Goal: Information Seeking & Learning: Learn about a topic

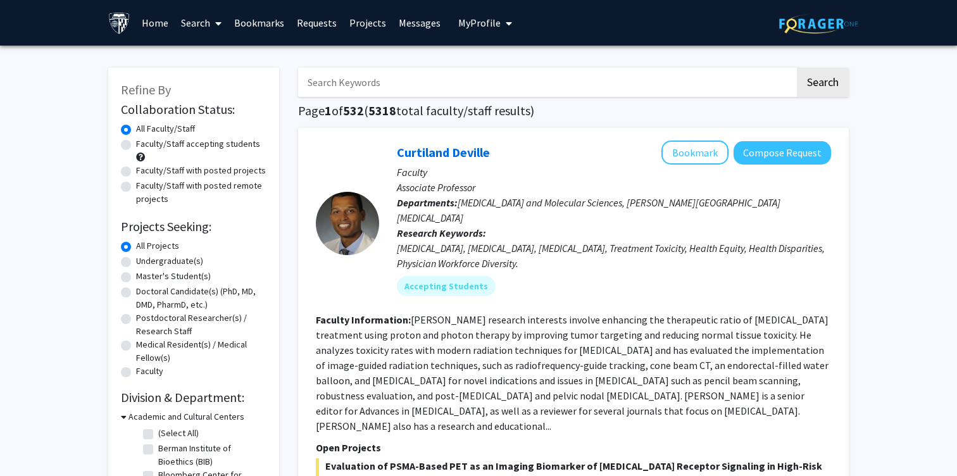
click at [241, 23] on link "Bookmarks" at bounding box center [259, 23] width 63 height 44
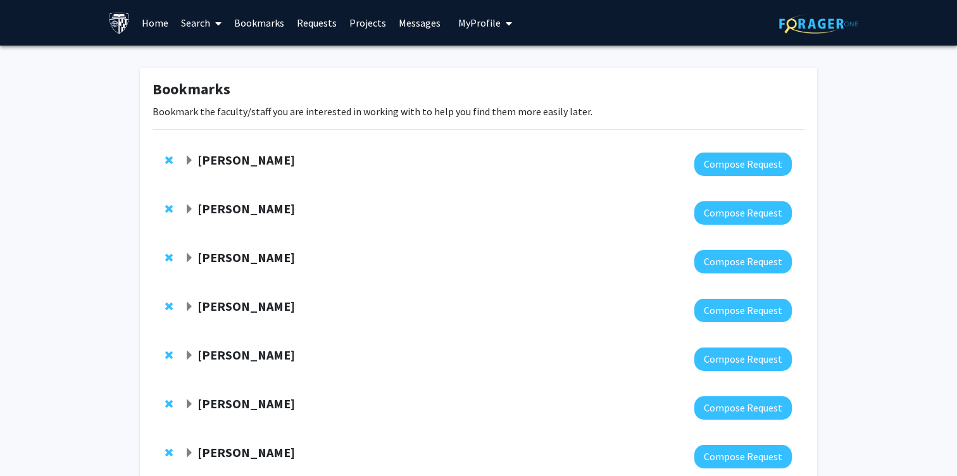
click at [192, 161] on span "Expand David Kaplan Bookmark" at bounding box center [189, 161] width 10 height 10
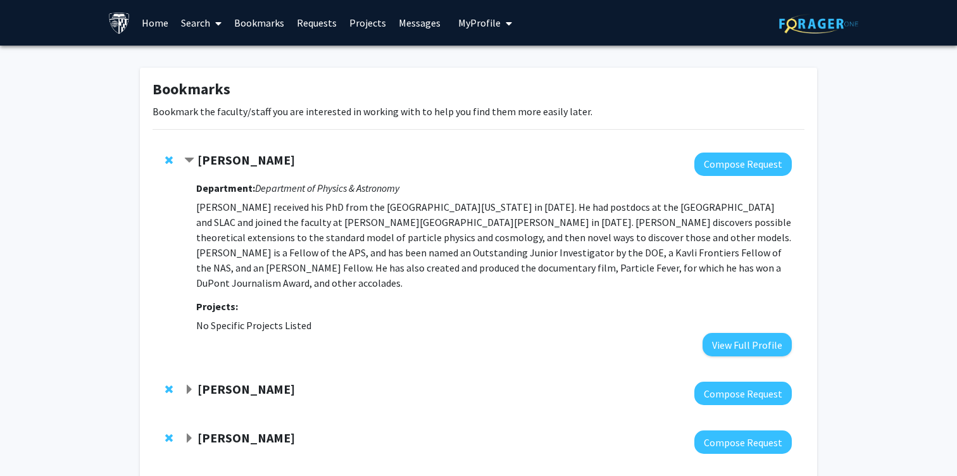
click at [192, 161] on span "Contract David Kaplan Bookmark" at bounding box center [189, 161] width 10 height 10
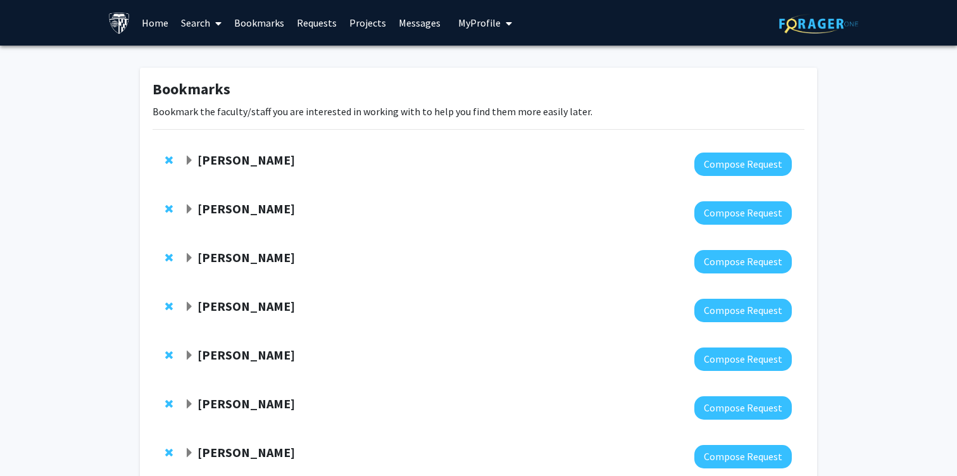
click at [196, 153] on div "David Kaplan" at bounding box center [320, 161] width 273 height 16
click at [201, 158] on strong "David Kaplan" at bounding box center [245, 160] width 97 height 16
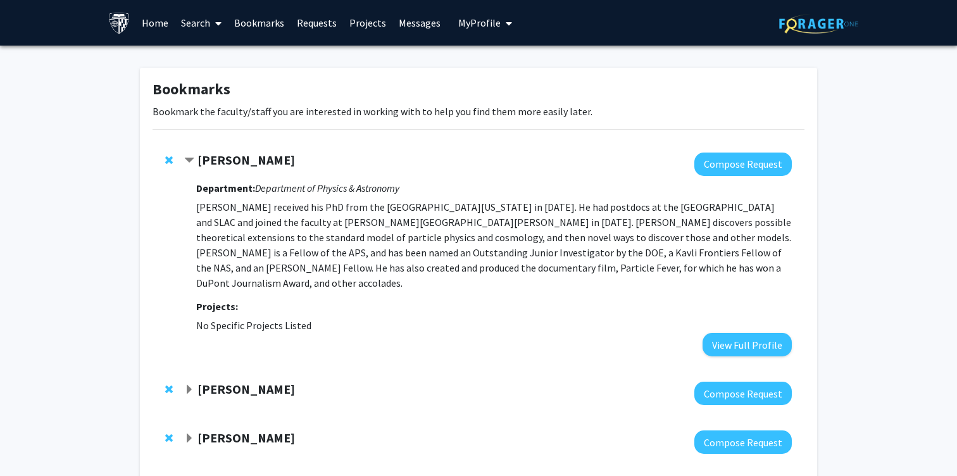
click at [213, 159] on strong "David Kaplan" at bounding box center [245, 160] width 97 height 16
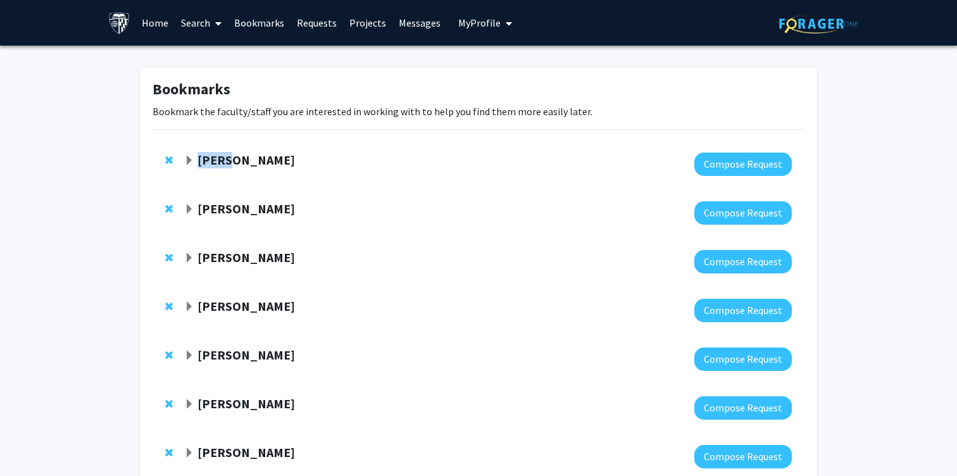
click at [213, 159] on strong "David Kaplan" at bounding box center [245, 160] width 97 height 16
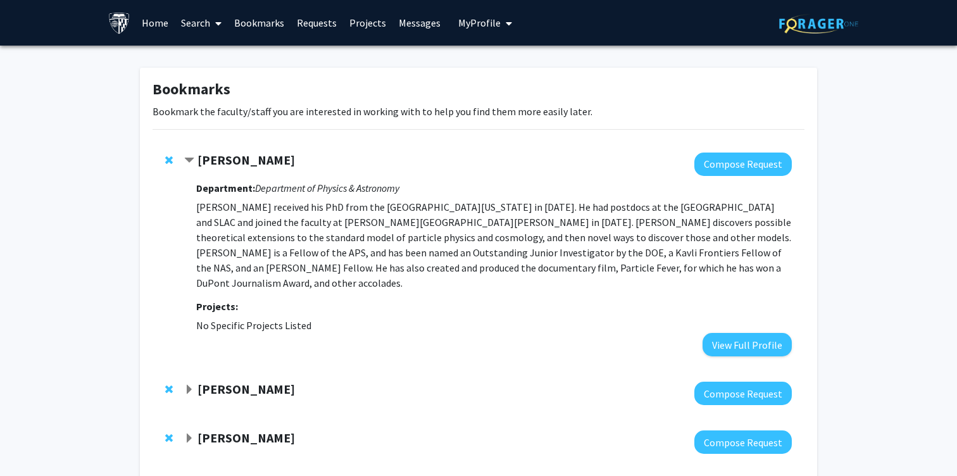
click at [201, 158] on strong "David Kaplan" at bounding box center [245, 160] width 97 height 16
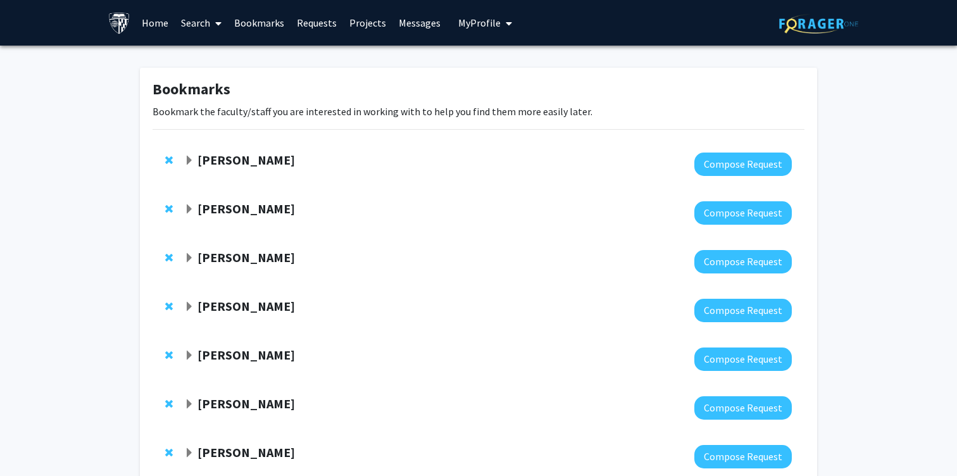
click at [254, 170] on div at bounding box center [487, 164] width 607 height 23
click at [254, 159] on strong "David Kaplan" at bounding box center [245, 160] width 97 height 16
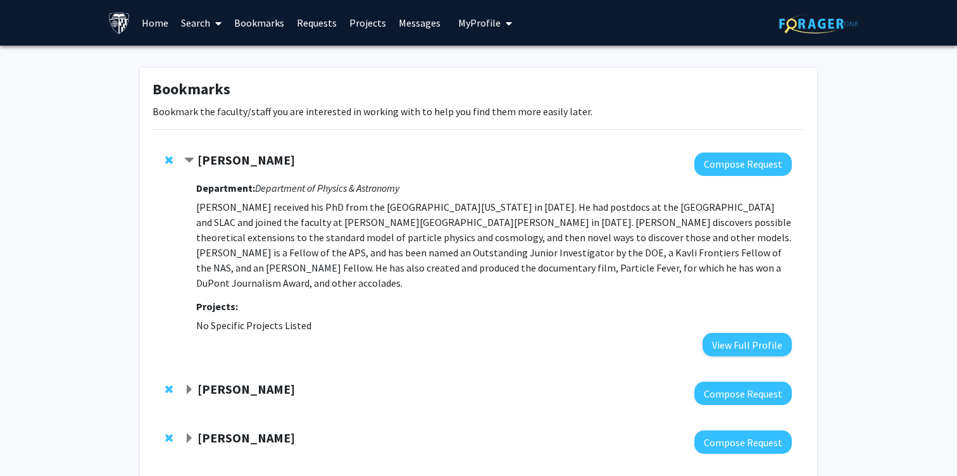
click at [202, 159] on strong "David Kaplan" at bounding box center [245, 160] width 97 height 16
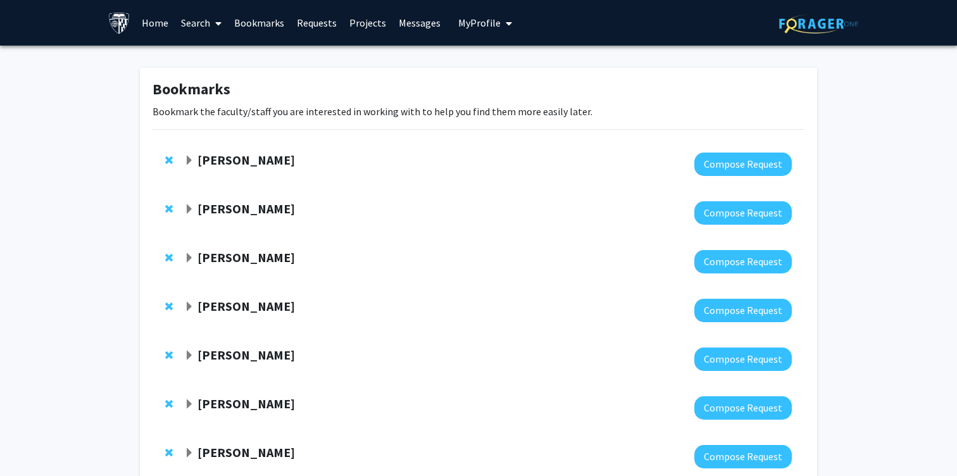
click at [329, 156] on div "David Kaplan" at bounding box center [320, 161] width 273 height 16
click at [251, 161] on strong "David Kaplan" at bounding box center [245, 160] width 97 height 16
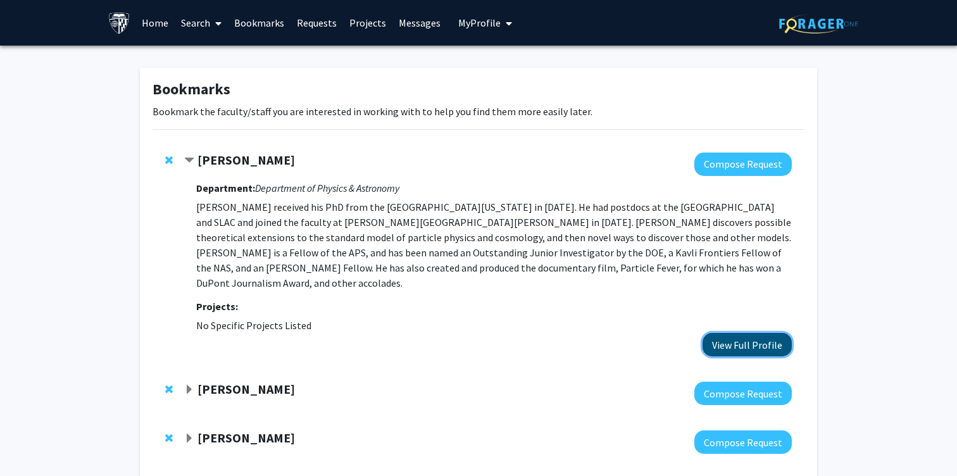
click at [746, 339] on button "View Full Profile" at bounding box center [746, 344] width 89 height 23
click at [210, 381] on strong "Emanuele Berti" at bounding box center [245, 389] width 97 height 16
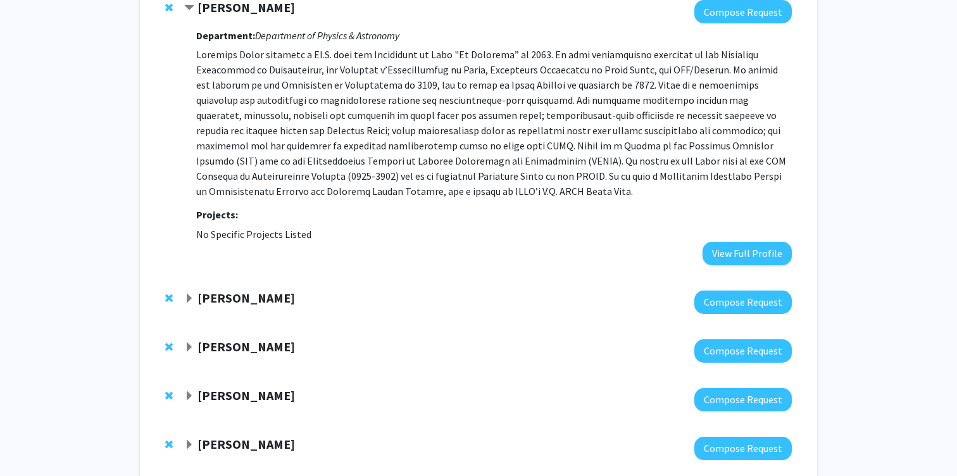
scroll to position [396, 0]
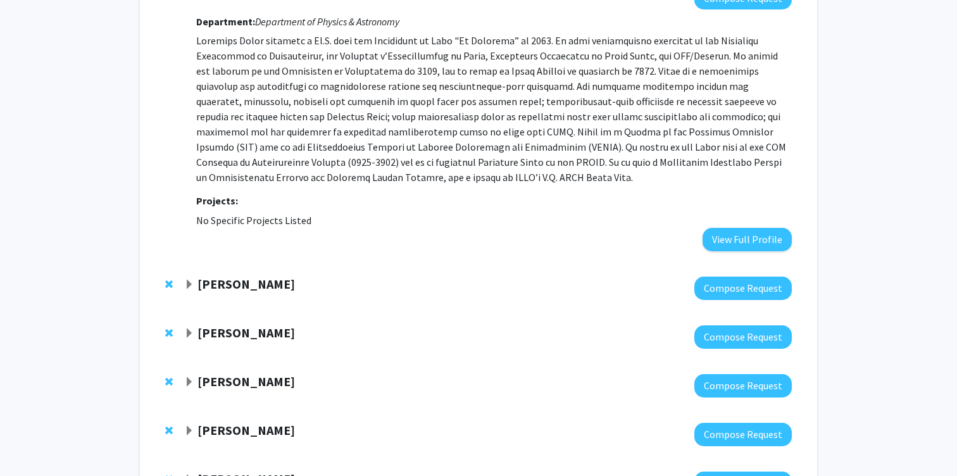
click at [221, 276] on strong "Petar Maksimovic" at bounding box center [245, 284] width 97 height 16
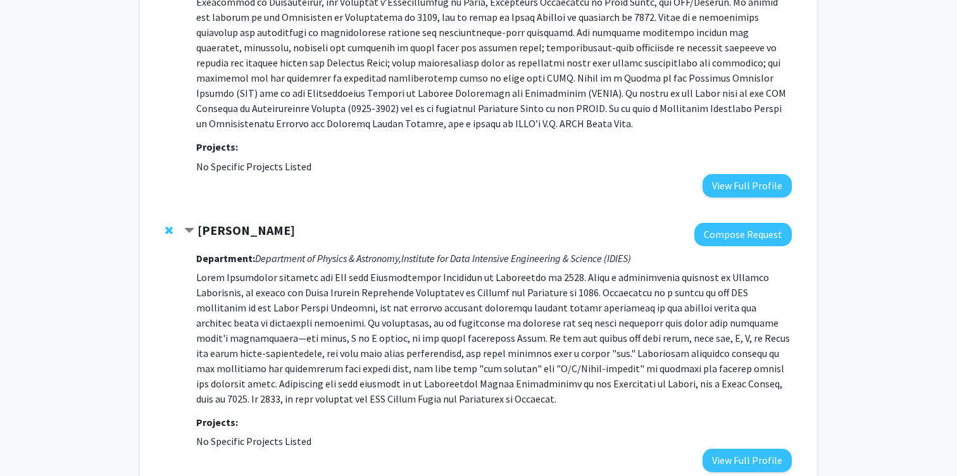
scroll to position [451, 0]
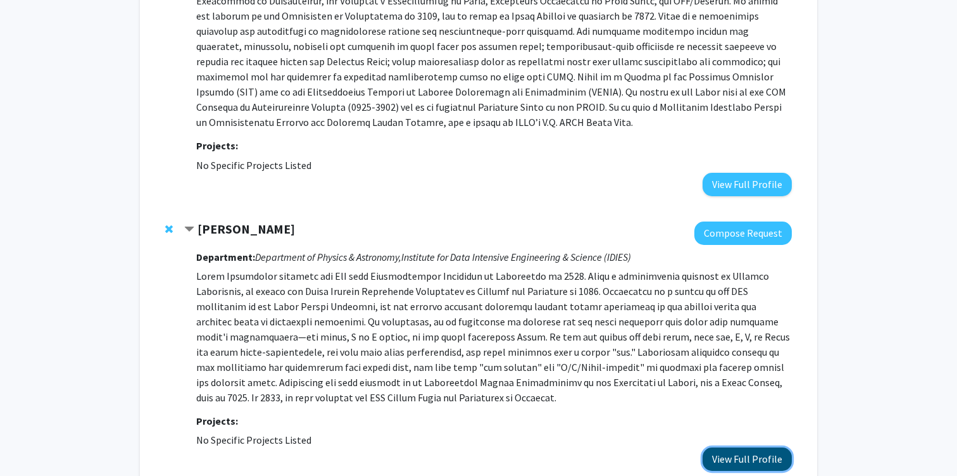
click at [718, 447] on button "View Full Profile" at bounding box center [746, 458] width 89 height 23
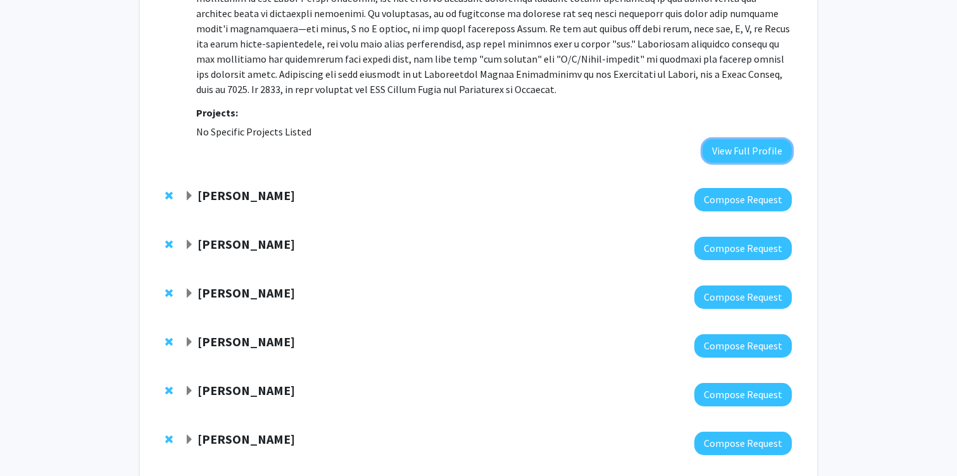
scroll to position [835, 0]
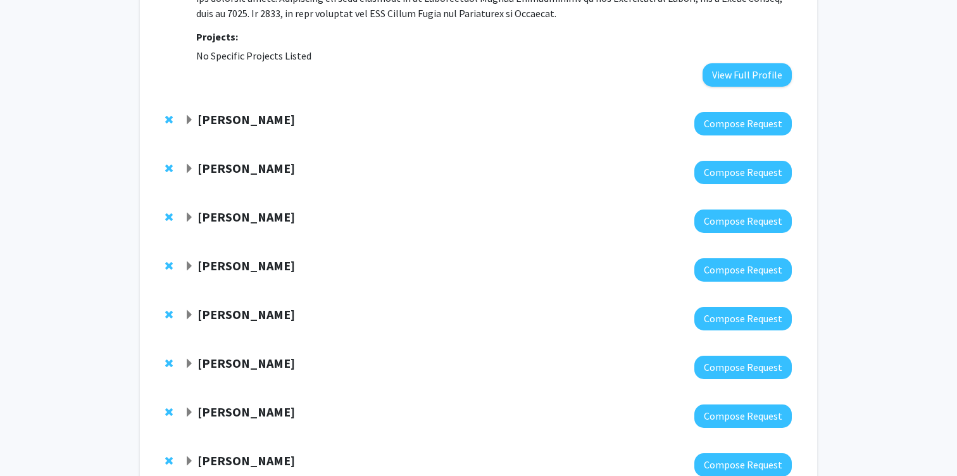
click at [196, 112] on div "Kit Bowen" at bounding box center [320, 120] width 273 height 16
click at [186, 115] on span "Expand Kit Bowen Bookmark" at bounding box center [189, 120] width 10 height 10
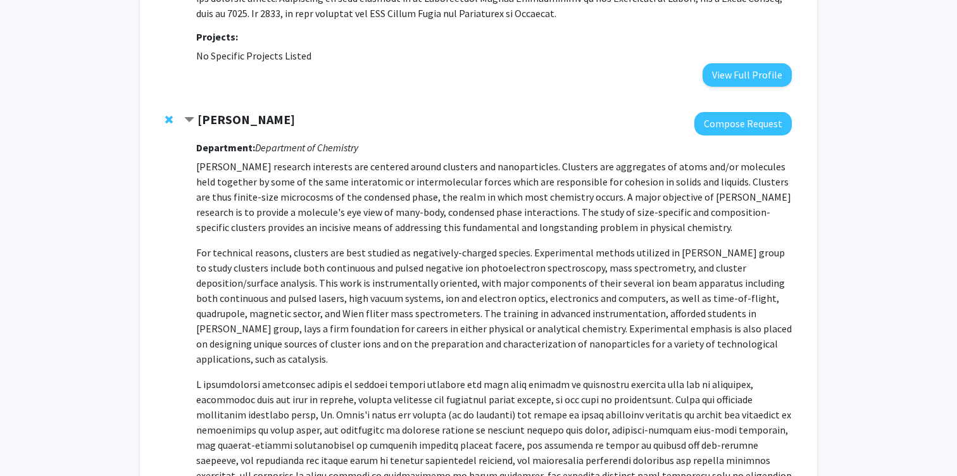
click at [186, 115] on span "Contract Kit Bowen Bookmark" at bounding box center [189, 120] width 10 height 10
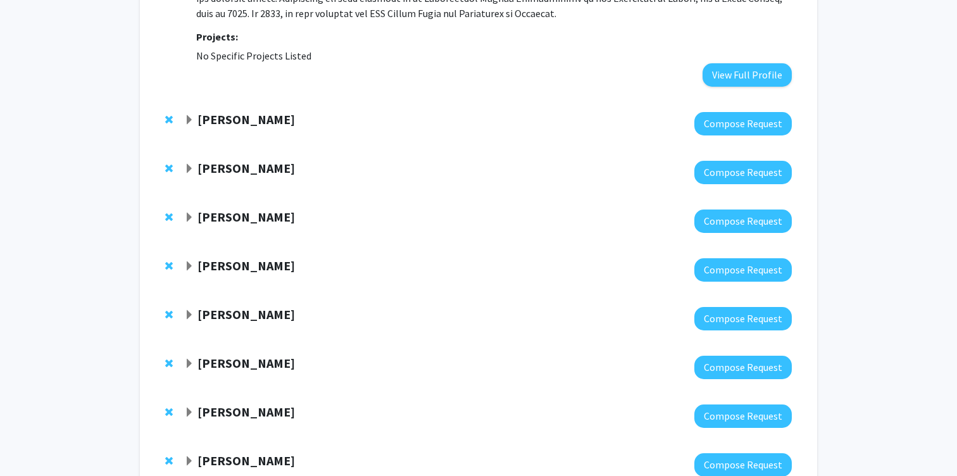
click at [191, 164] on span "Expand Sathappan Ramesh Bookmark" at bounding box center [189, 169] width 10 height 10
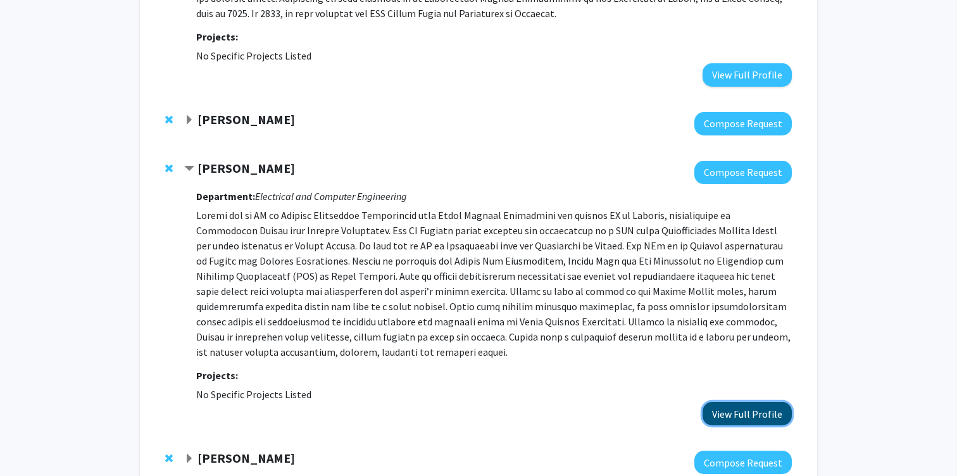
click at [741, 402] on button "View Full Profile" at bounding box center [746, 413] width 89 height 23
click at [182, 298] on div "Sathappan Ramesh Compose Request Department: Electrical and Computer Engineerin…" at bounding box center [479, 293] width 652 height 290
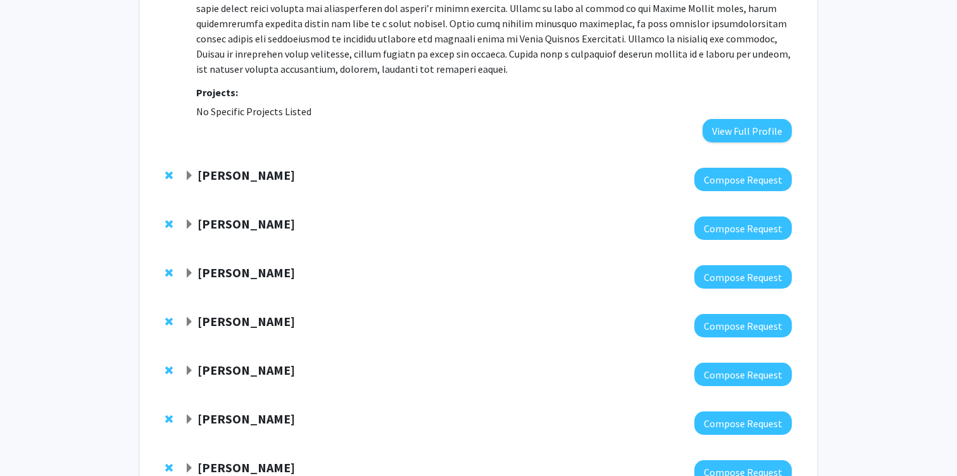
scroll to position [1269, 0]
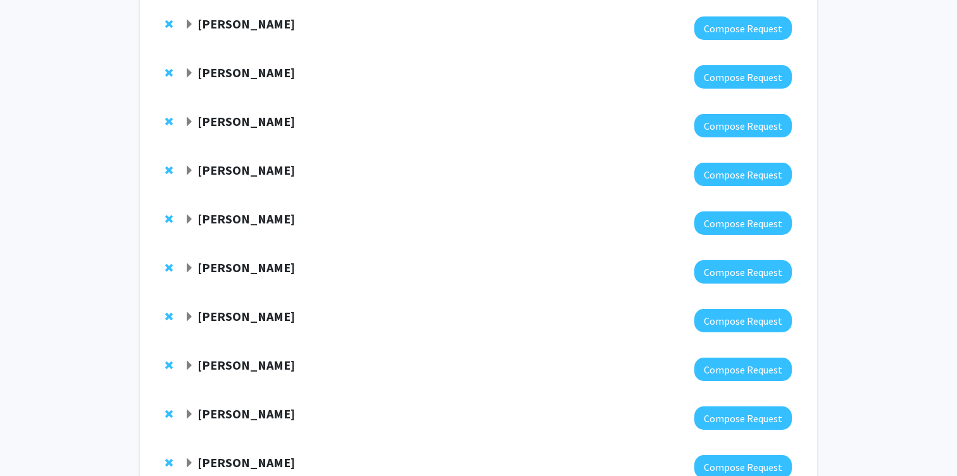
click at [185, 68] on span "Expand Yannis Paulus Bookmark" at bounding box center [189, 73] width 10 height 10
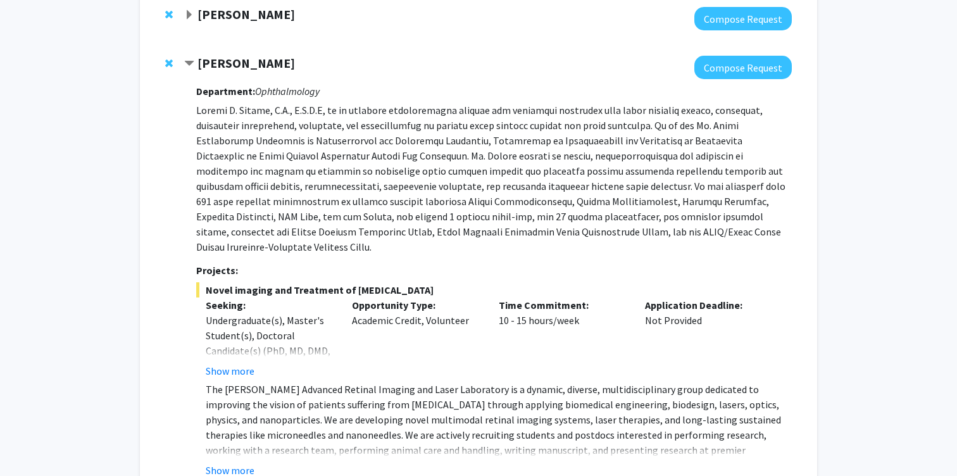
scroll to position [1280, 0]
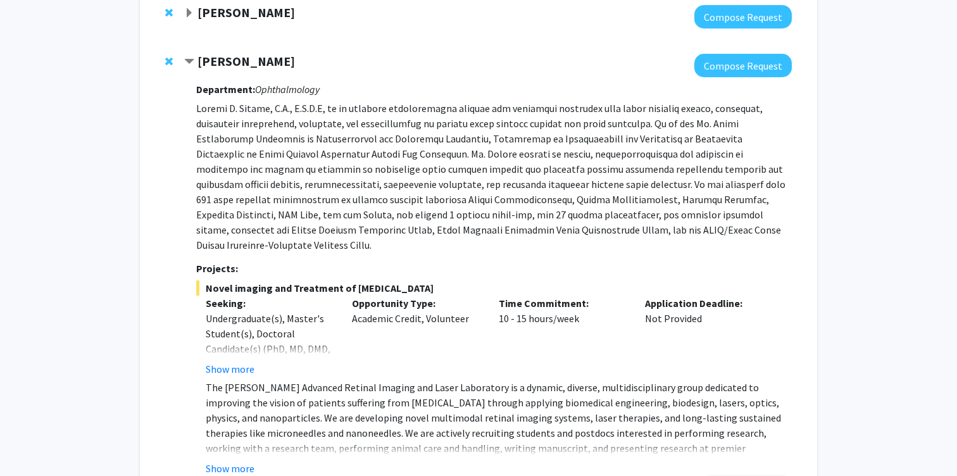
click at [190, 54] on div "Yannis Paulus" at bounding box center [320, 62] width 273 height 16
click at [190, 57] on span "Contract Yannis Paulus Bookmark" at bounding box center [189, 62] width 10 height 10
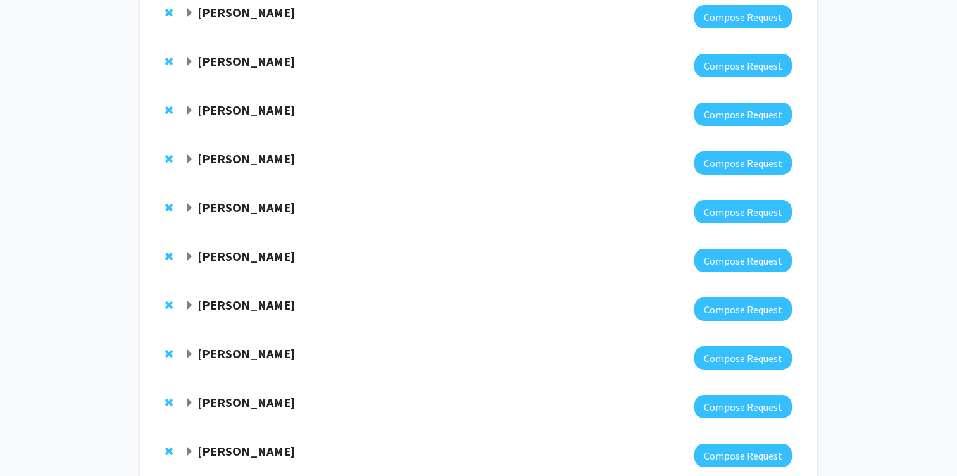
click at [195, 103] on div "Chen Li" at bounding box center [320, 111] width 273 height 16
click at [190, 106] on span "Expand Chen Li Bookmark" at bounding box center [189, 111] width 10 height 10
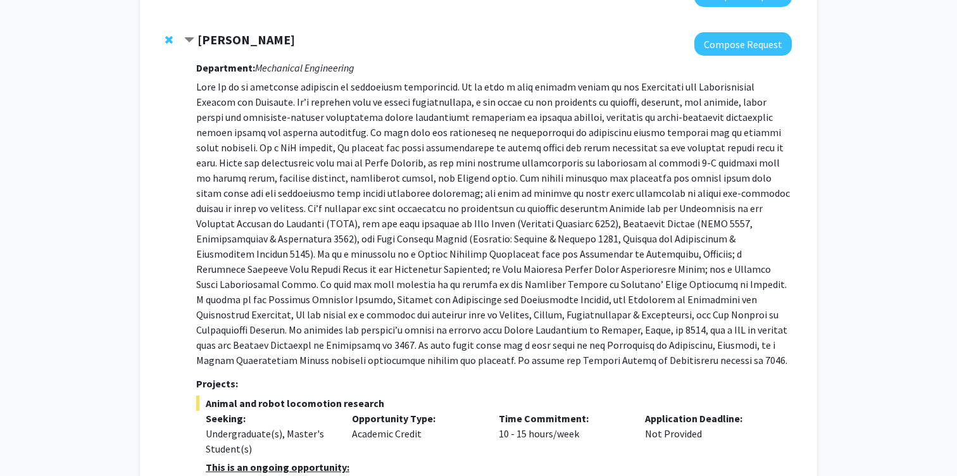
scroll to position [1352, 0]
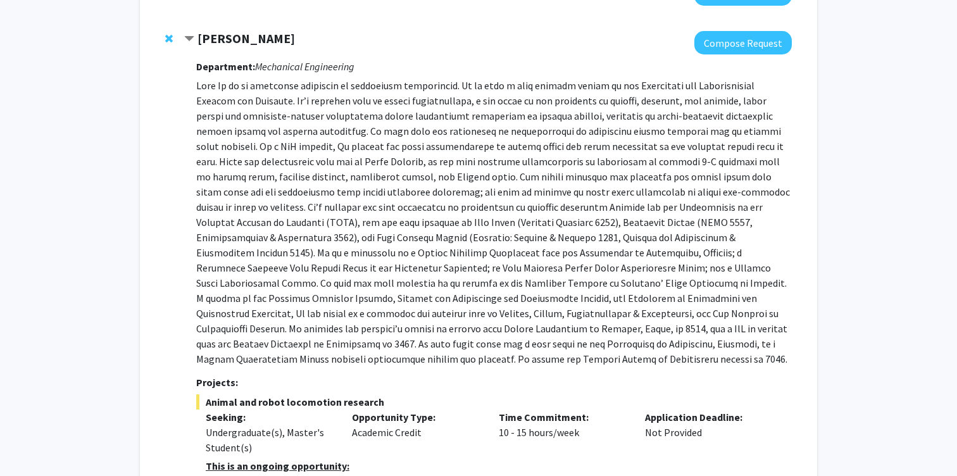
click at [214, 30] on strong "Chen Li" at bounding box center [245, 38] width 97 height 16
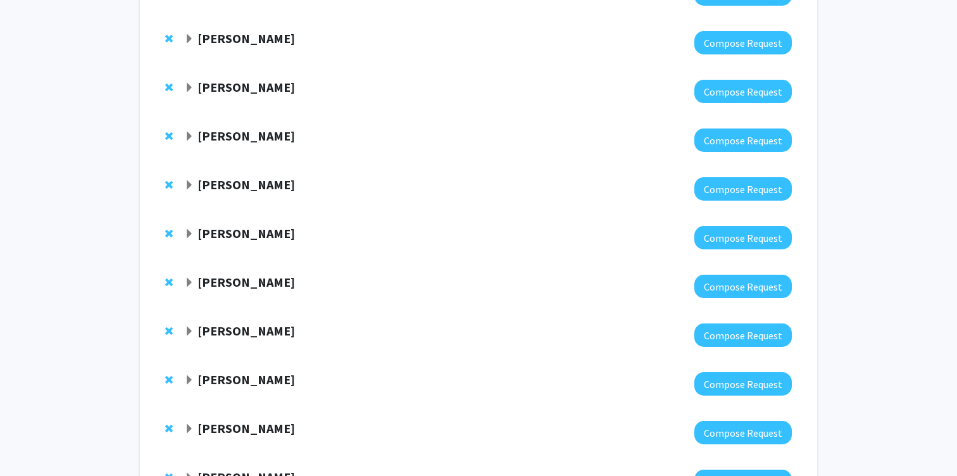
click at [219, 79] on strong "Michael Schär" at bounding box center [245, 87] width 97 height 16
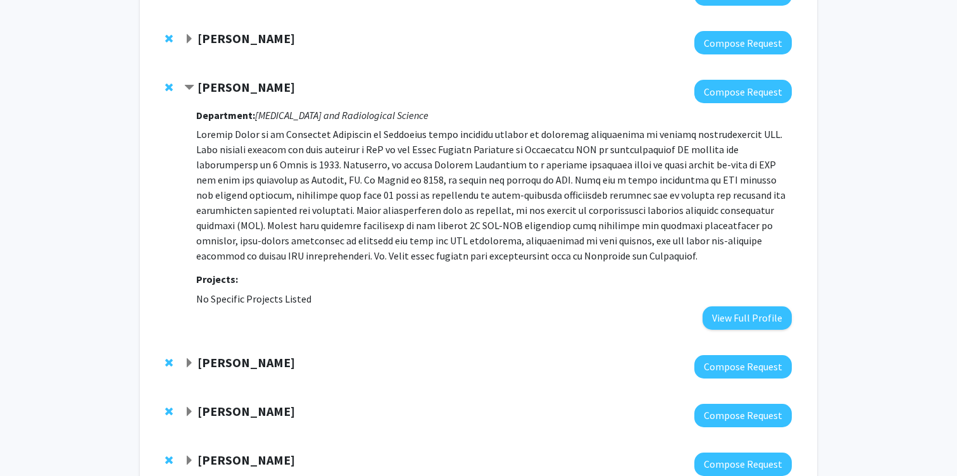
click at [219, 79] on strong "Michael Schär" at bounding box center [245, 87] width 97 height 16
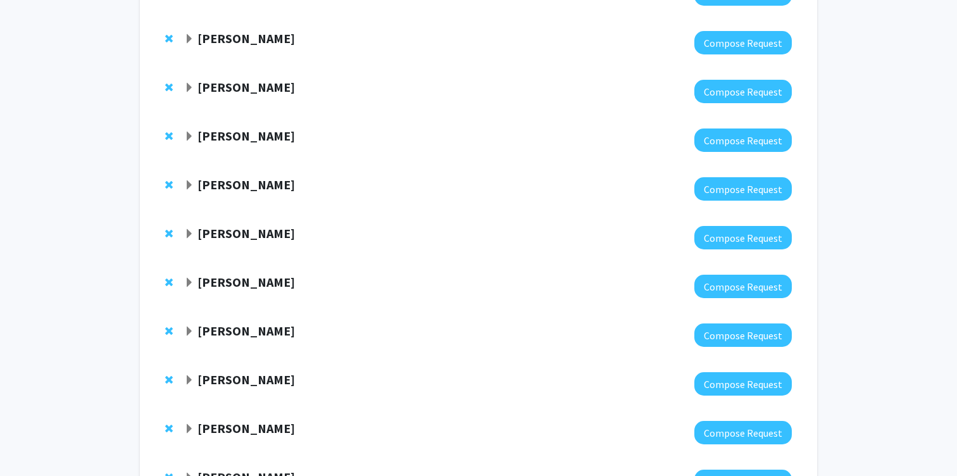
click at [217, 79] on strong "Michael Schär" at bounding box center [245, 87] width 97 height 16
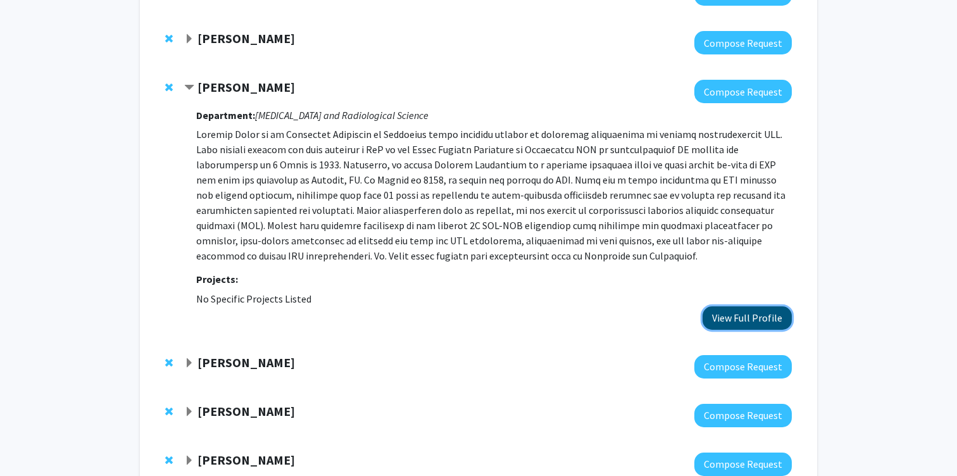
click at [737, 307] on button "View Full Profile" at bounding box center [746, 317] width 89 height 23
click at [215, 342] on div "George Sgouros Compose Request" at bounding box center [479, 366] width 652 height 49
click at [195, 355] on div "George Sgouros" at bounding box center [320, 363] width 273 height 16
click at [187, 358] on span "Expand George Sgouros Bookmark" at bounding box center [189, 363] width 10 height 10
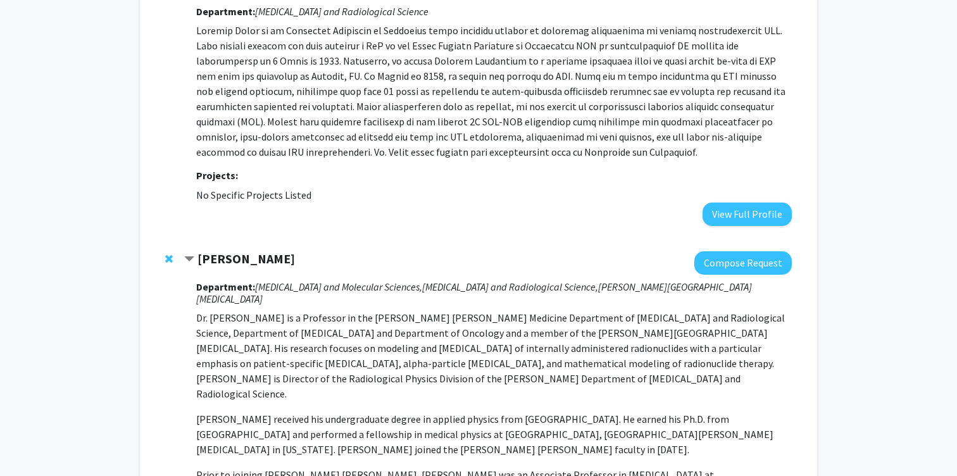
scroll to position [1498, 0]
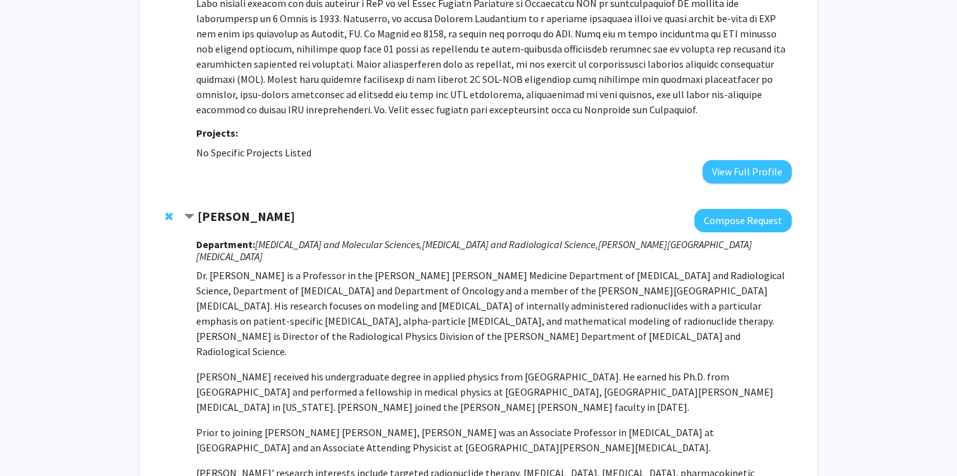
click at [222, 208] on strong "George Sgouros" at bounding box center [245, 216] width 97 height 16
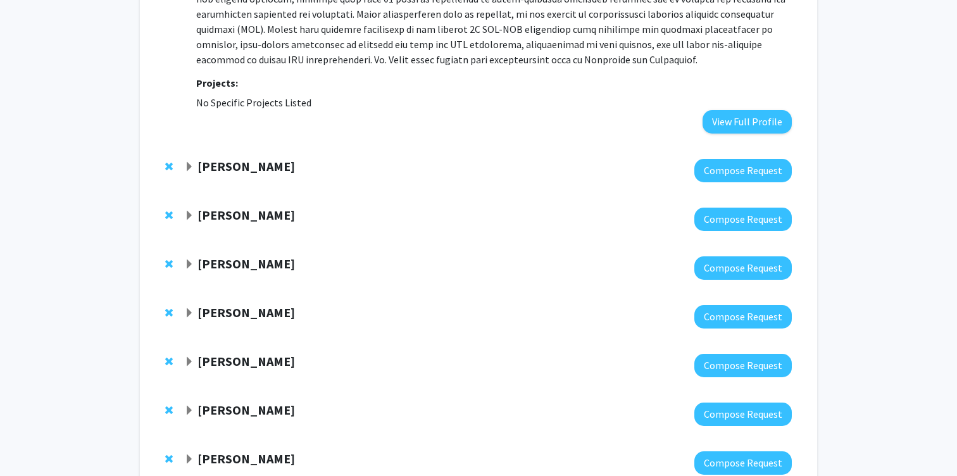
scroll to position [1577, 0]
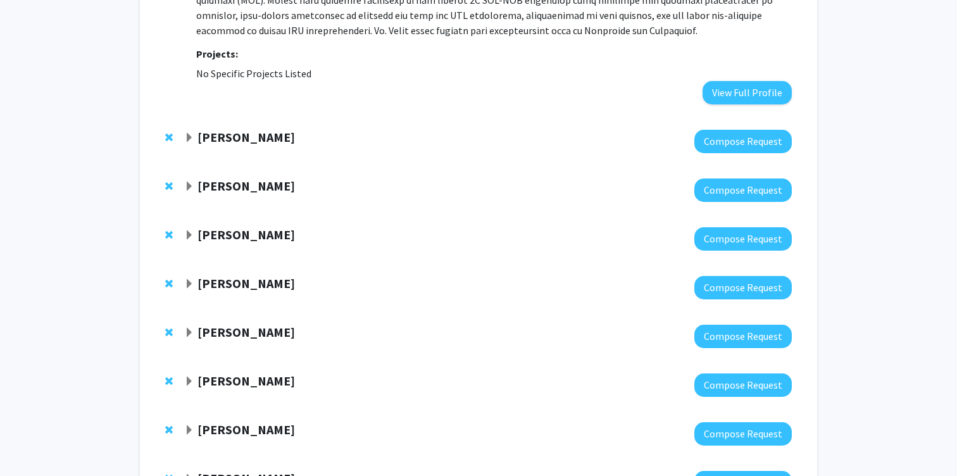
click at [227, 178] on strong "Tyrel McQueen" at bounding box center [245, 186] width 97 height 16
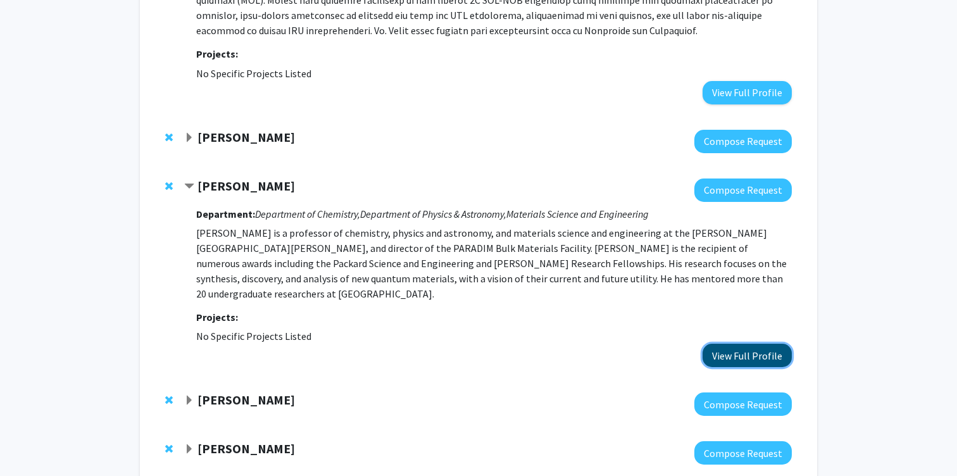
click at [759, 344] on button "View Full Profile" at bounding box center [746, 355] width 89 height 23
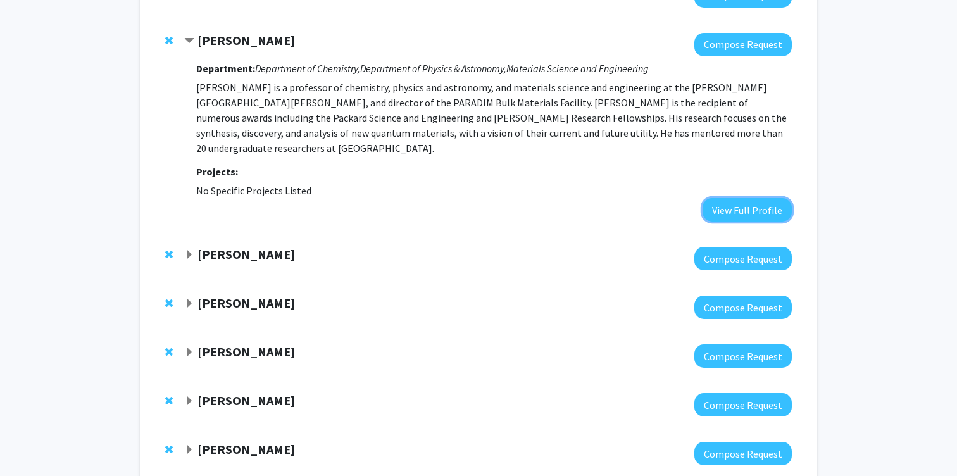
scroll to position [1733, 0]
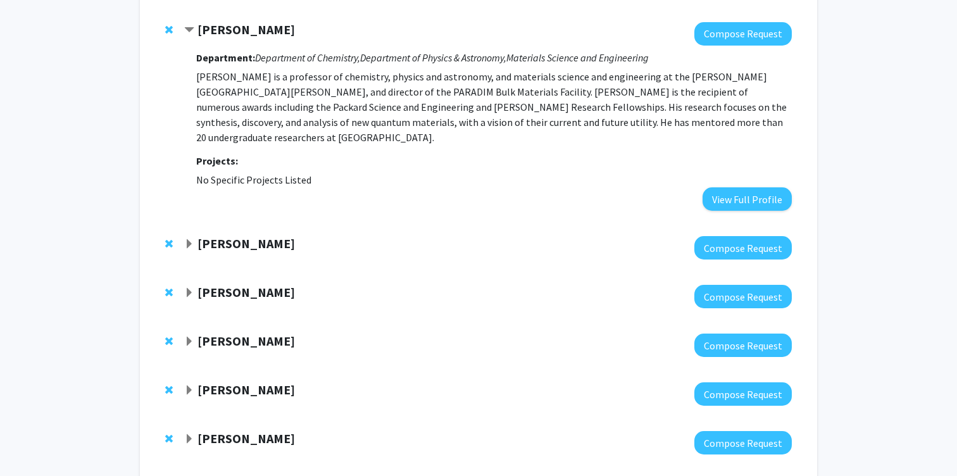
click at [231, 235] on strong "Somnath Ghosh" at bounding box center [245, 243] width 97 height 16
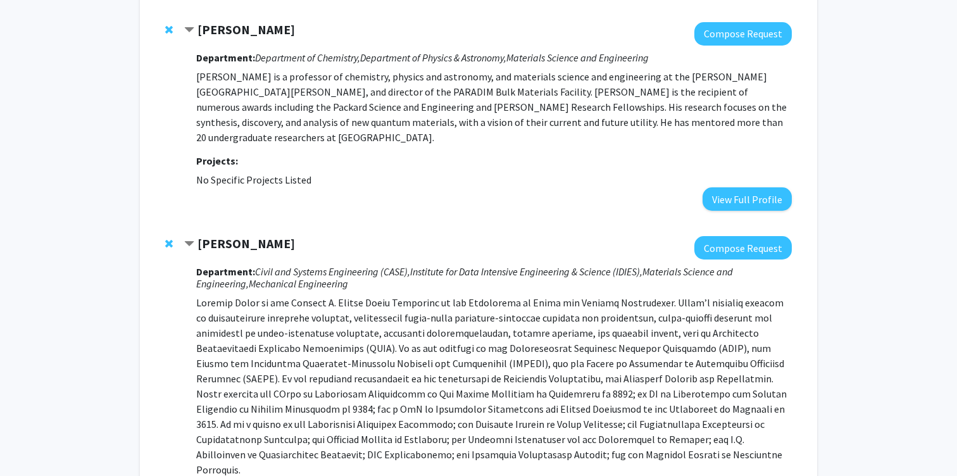
click at [231, 235] on strong "Somnath Ghosh" at bounding box center [245, 243] width 97 height 16
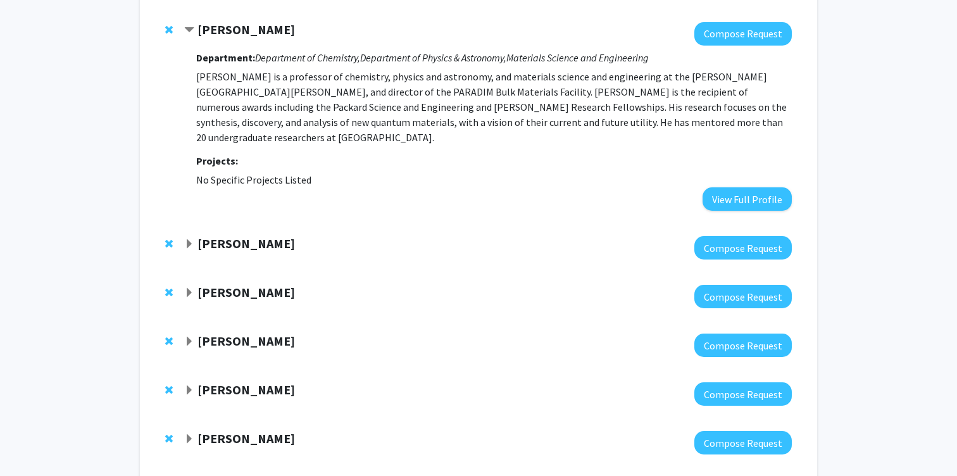
click at [225, 284] on strong "Laszlo Kecskes" at bounding box center [245, 292] width 97 height 16
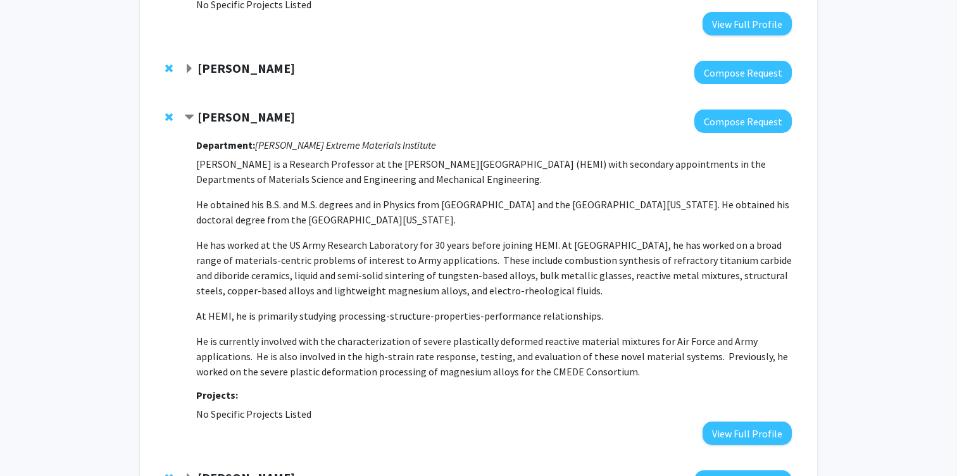
click at [225, 267] on p "He has worked at the US Army Research Laboratory for 30 years before joining HE…" at bounding box center [493, 267] width 595 height 61
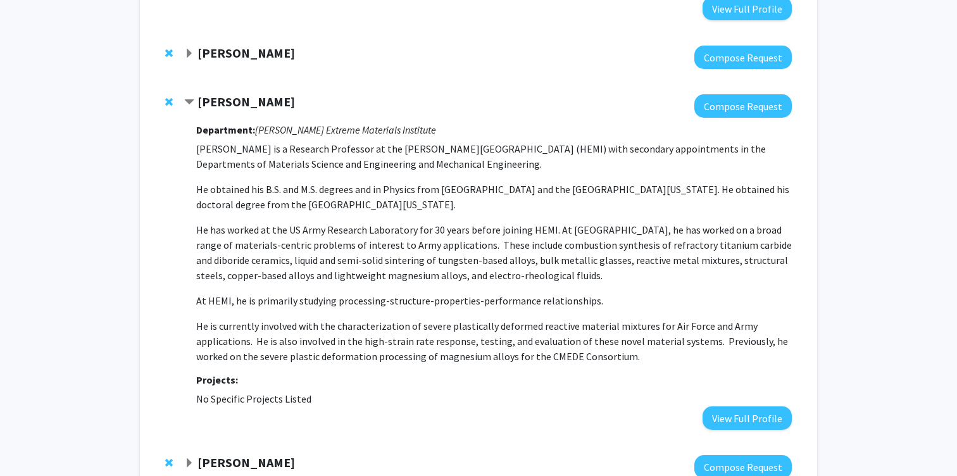
scroll to position [1927, 0]
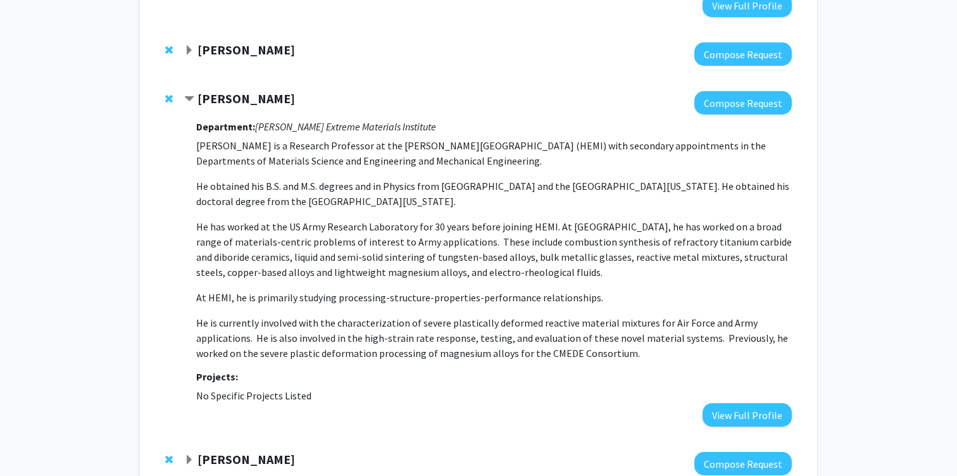
click at [221, 90] on strong "Laszlo Kecskes" at bounding box center [245, 98] width 97 height 16
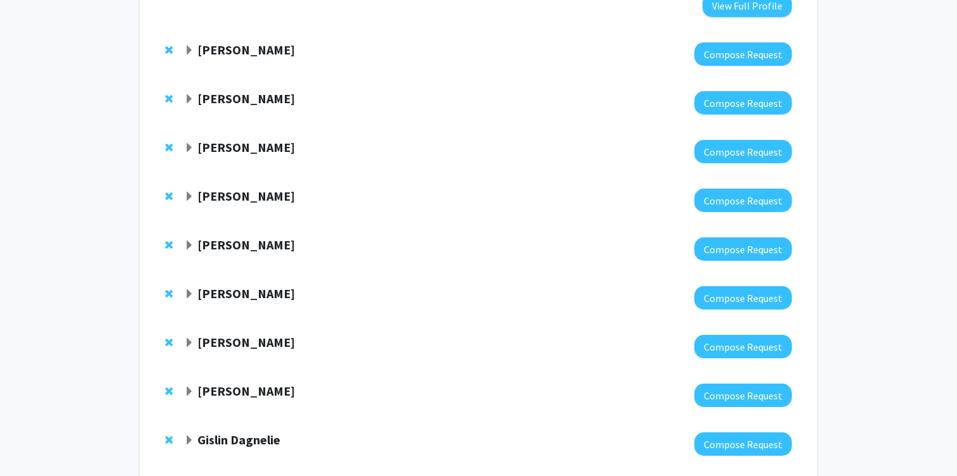
click at [225, 139] on strong "Ryan Hurley" at bounding box center [245, 147] width 97 height 16
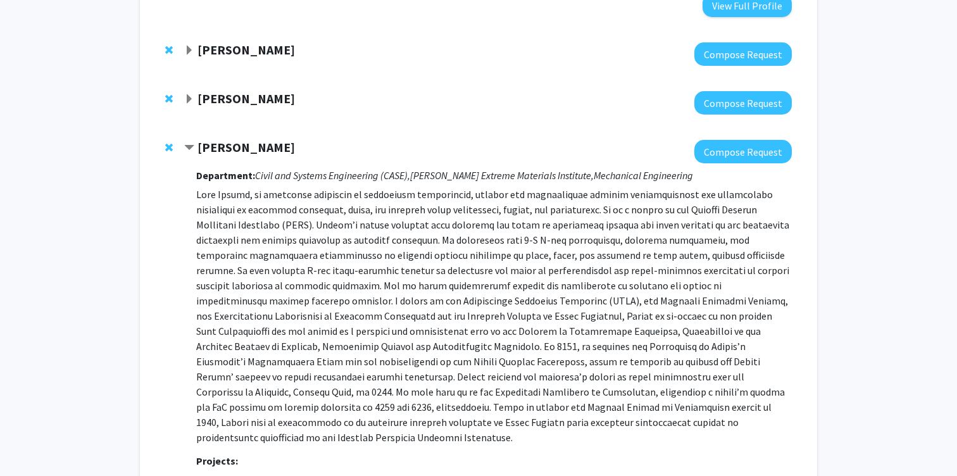
click at [225, 139] on strong "Ryan Hurley" at bounding box center [245, 147] width 97 height 16
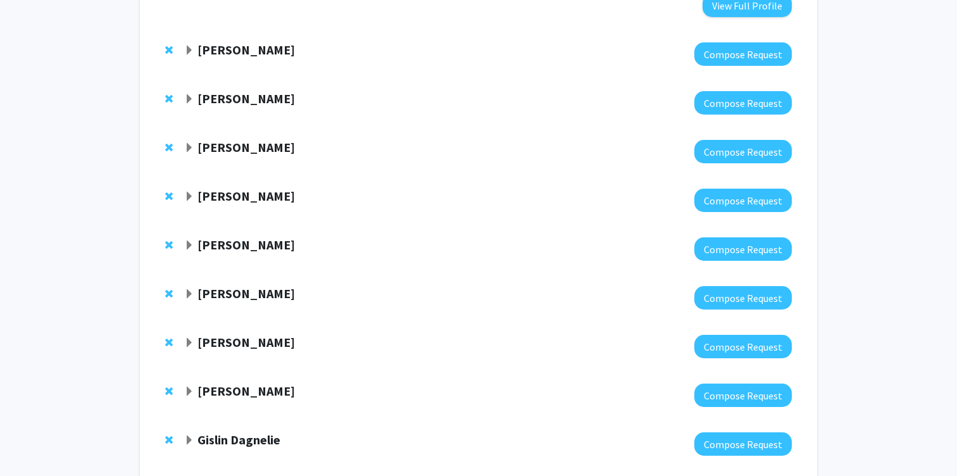
click at [216, 188] on strong "Arvind Pathak" at bounding box center [245, 196] width 97 height 16
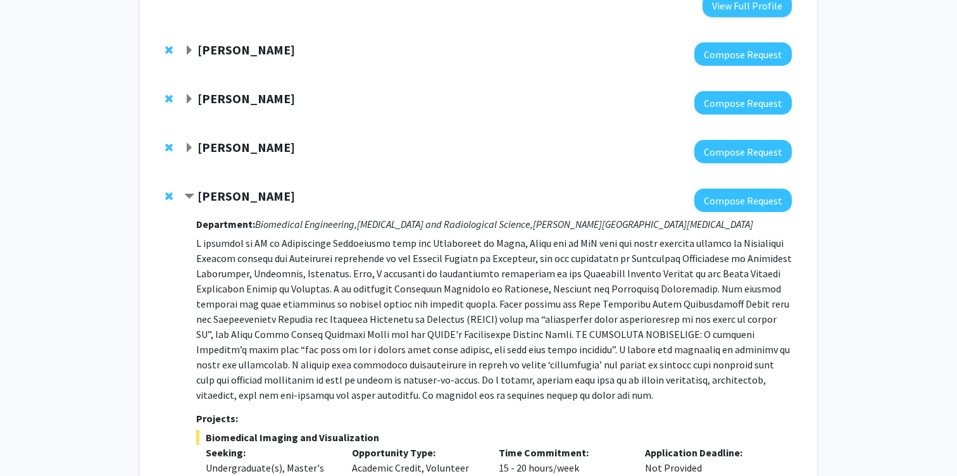
click at [216, 188] on strong "Arvind Pathak" at bounding box center [245, 196] width 97 height 16
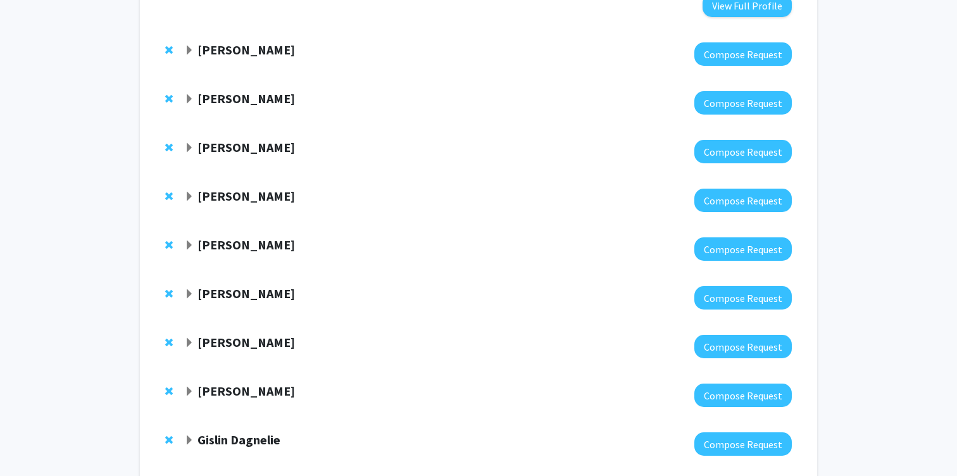
click at [206, 237] on strong "Sixuan Li" at bounding box center [245, 245] width 97 height 16
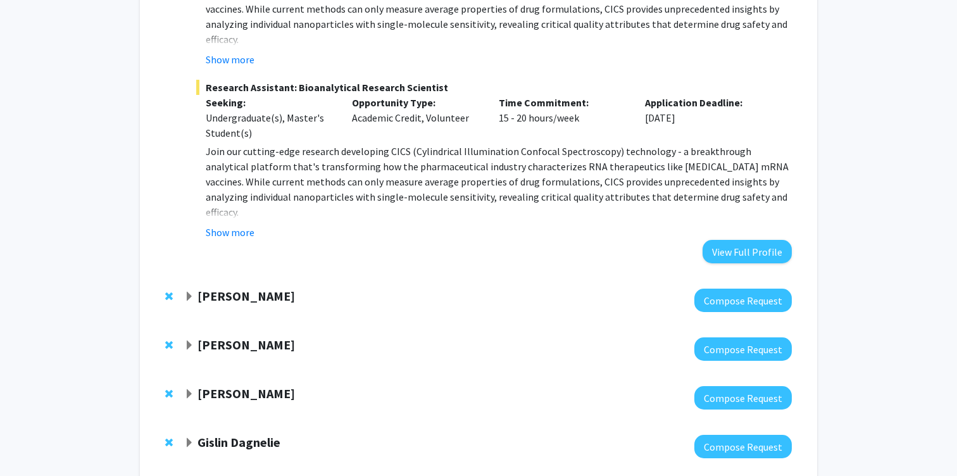
scroll to position [2657, 0]
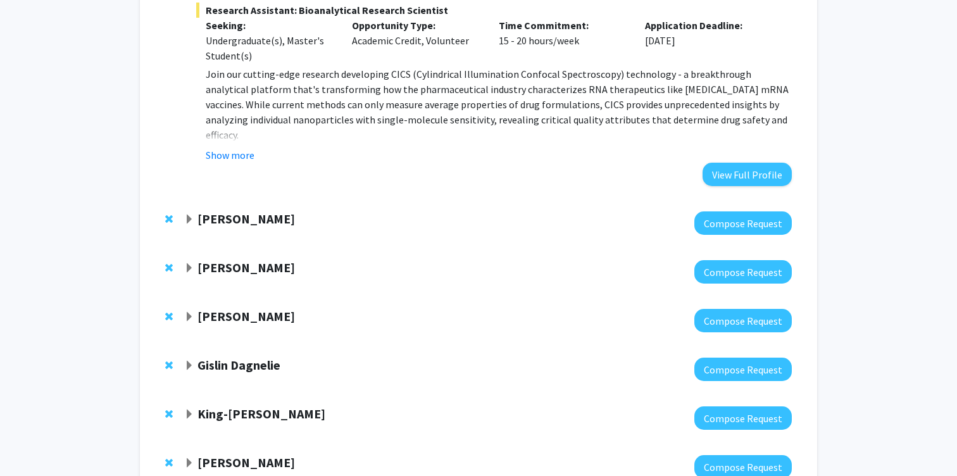
click at [208, 211] on strong "Julian Krolik" at bounding box center [245, 219] width 97 height 16
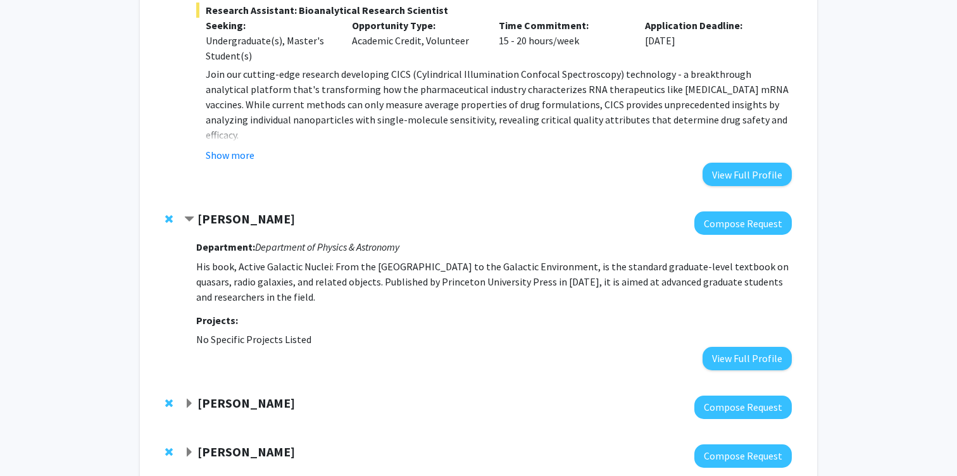
click at [208, 211] on strong "Julian Krolik" at bounding box center [245, 219] width 97 height 16
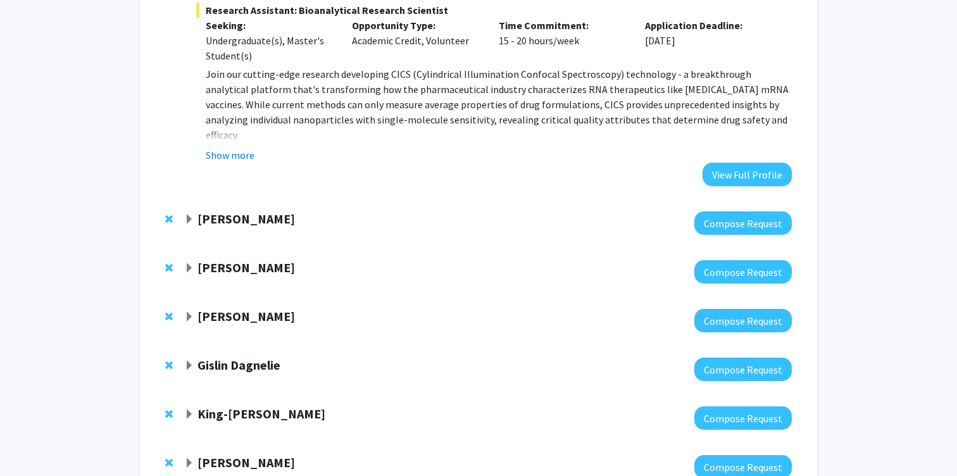
click at [204, 247] on div "Kishore Kuchibhotla Compose Request" at bounding box center [479, 271] width 652 height 49
click at [204, 259] on strong "Kishore Kuchibhotla" at bounding box center [245, 267] width 97 height 16
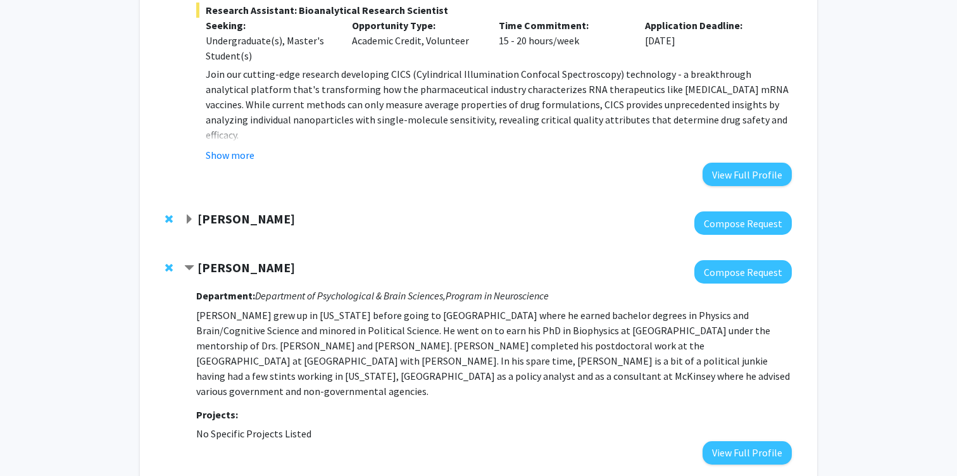
click at [204, 259] on strong "Kishore Kuchibhotla" at bounding box center [245, 267] width 97 height 16
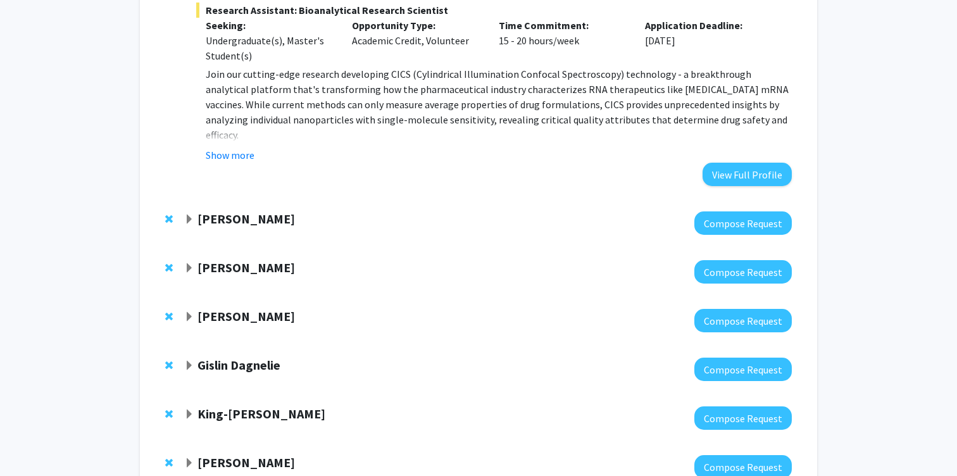
click at [203, 308] on strong "Rui Ni" at bounding box center [245, 316] width 97 height 16
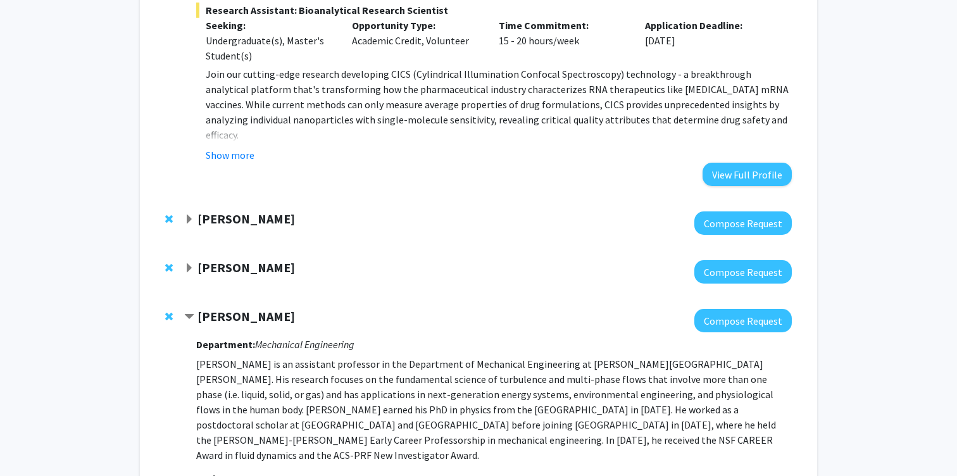
click at [203, 308] on strong "Rui Ni" at bounding box center [245, 316] width 97 height 16
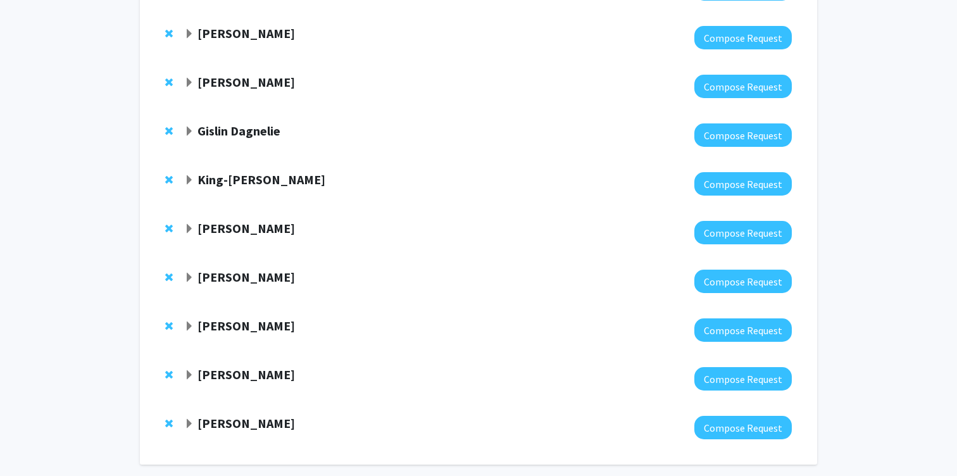
scroll to position [2898, 0]
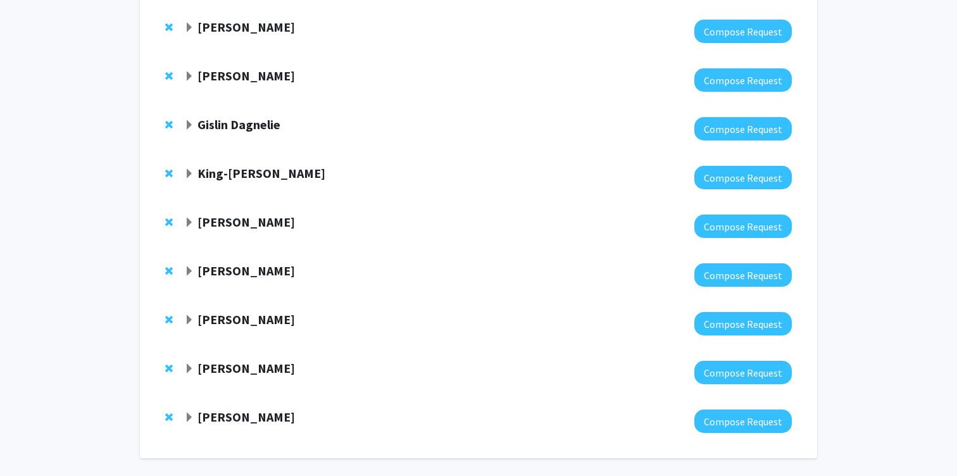
click at [257, 116] on strong "Gislin Dagnelie" at bounding box center [238, 124] width 83 height 16
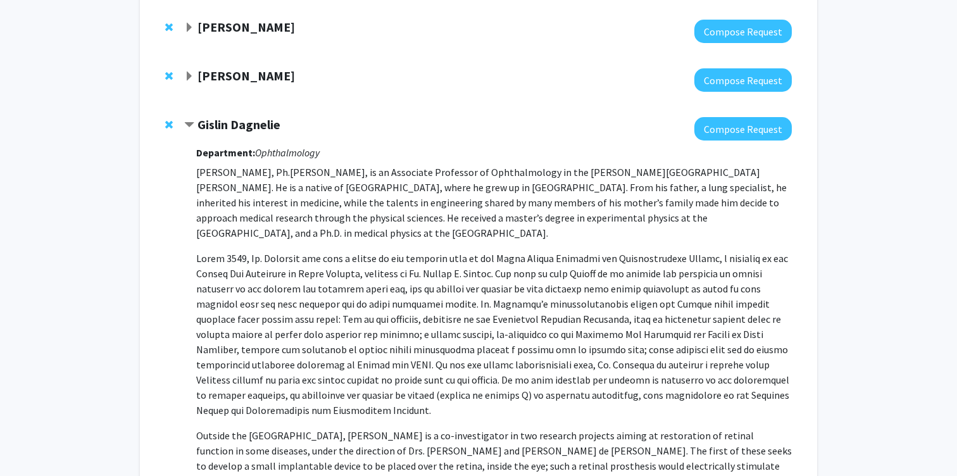
click at [257, 116] on strong "Gislin Dagnelie" at bounding box center [238, 124] width 83 height 16
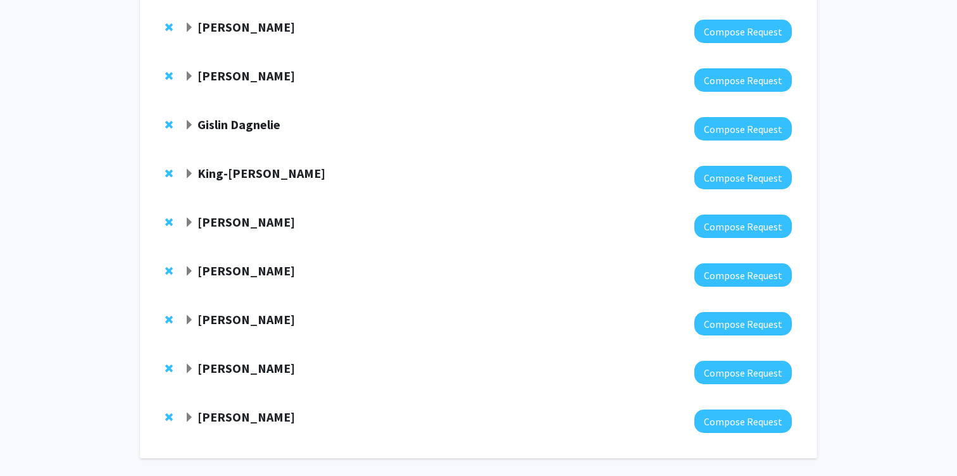
click at [243, 165] on strong "King-Wai Yau" at bounding box center [261, 173] width 128 height 16
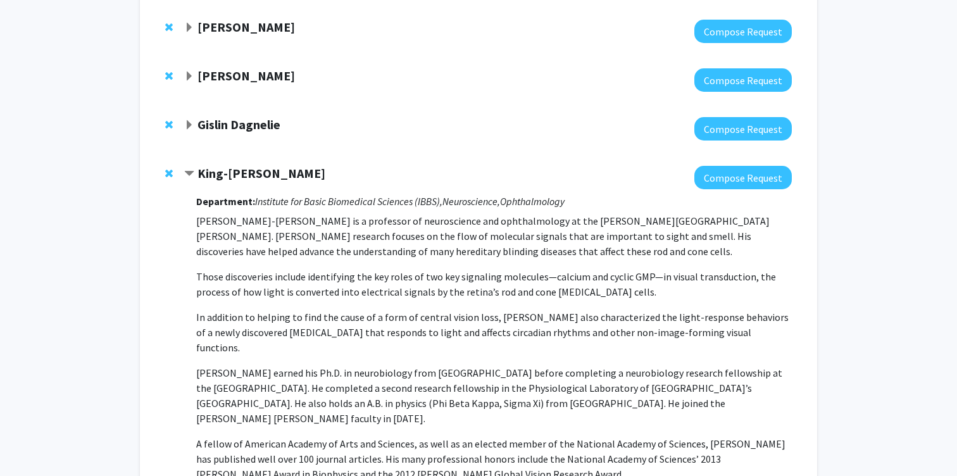
click at [243, 165] on strong "King-Wai Yau" at bounding box center [261, 173] width 128 height 16
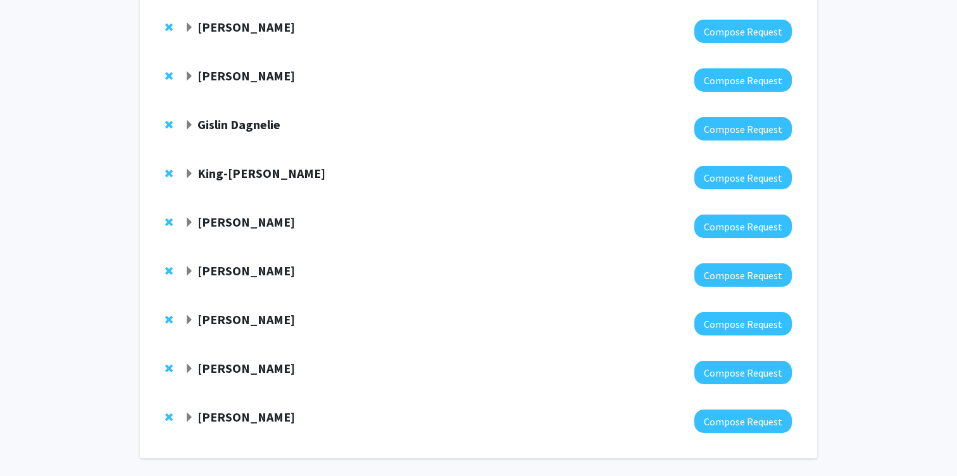
click at [235, 214] on strong "Rigoberto Hernandez" at bounding box center [245, 222] width 97 height 16
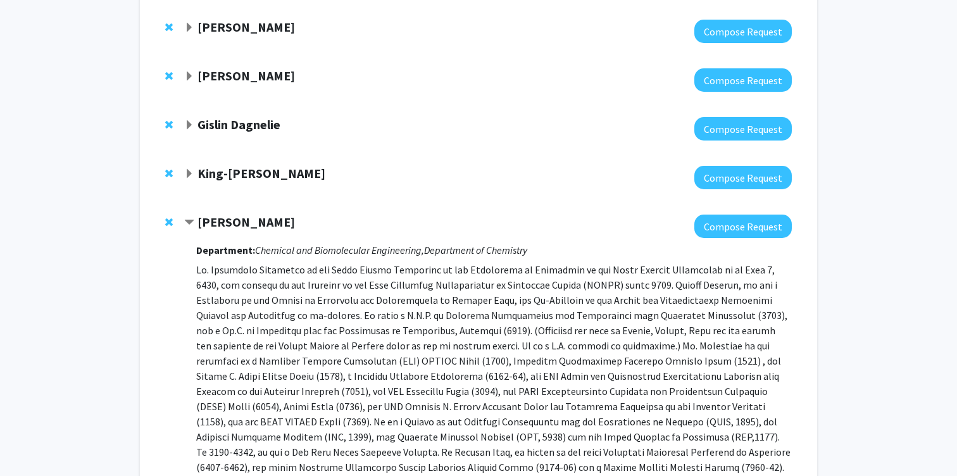
click at [235, 214] on strong "Rigoberto Hernandez" at bounding box center [245, 222] width 97 height 16
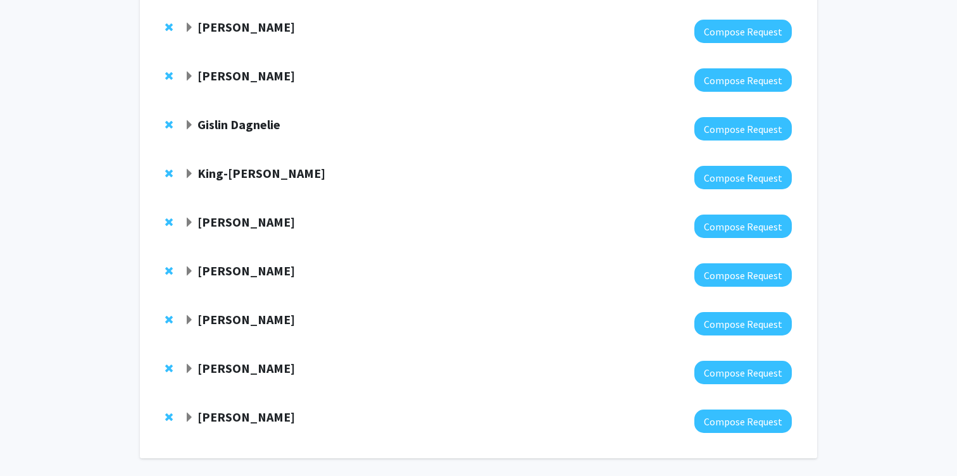
click at [220, 263] on strong "Jake Diamond" at bounding box center [245, 271] width 97 height 16
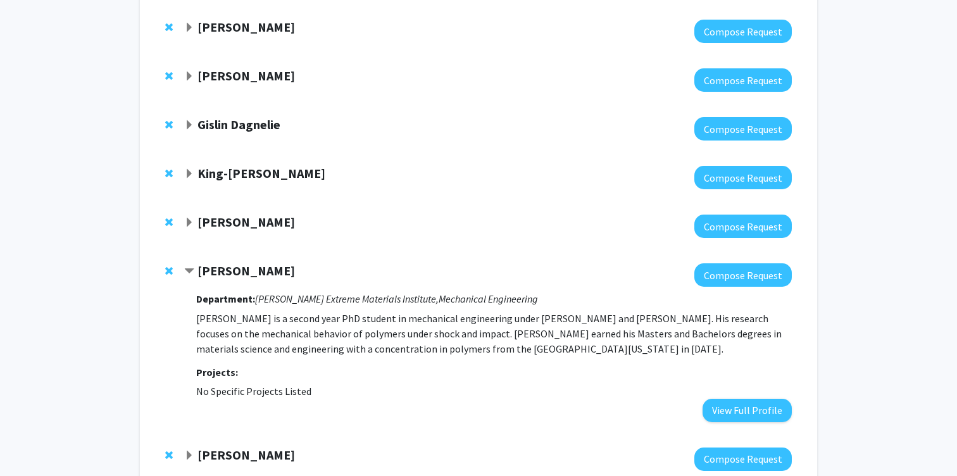
click at [220, 263] on strong "Jake Diamond" at bounding box center [245, 271] width 97 height 16
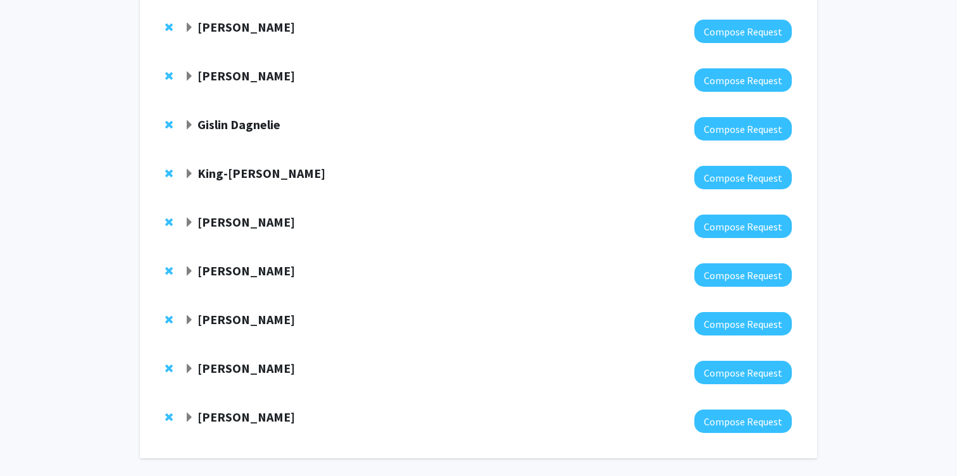
click at [207, 311] on strong "David Elbert" at bounding box center [245, 319] width 97 height 16
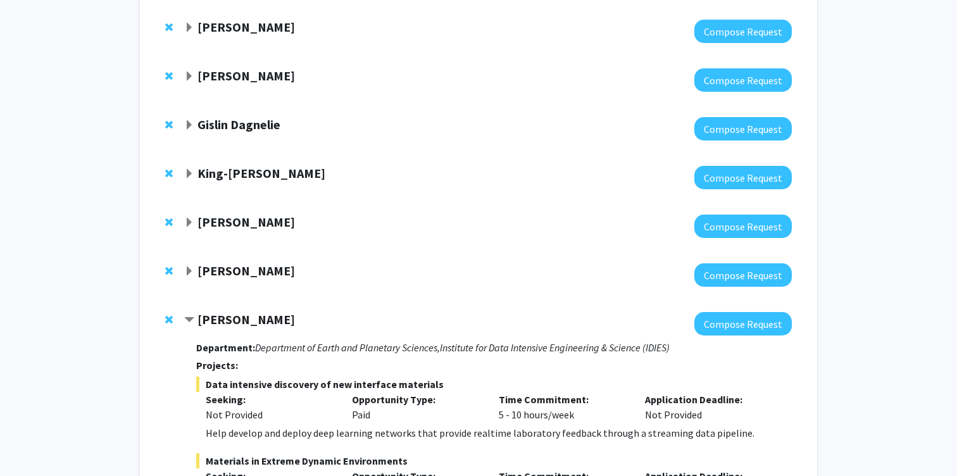
click at [207, 311] on strong "David Elbert" at bounding box center [245, 319] width 97 height 16
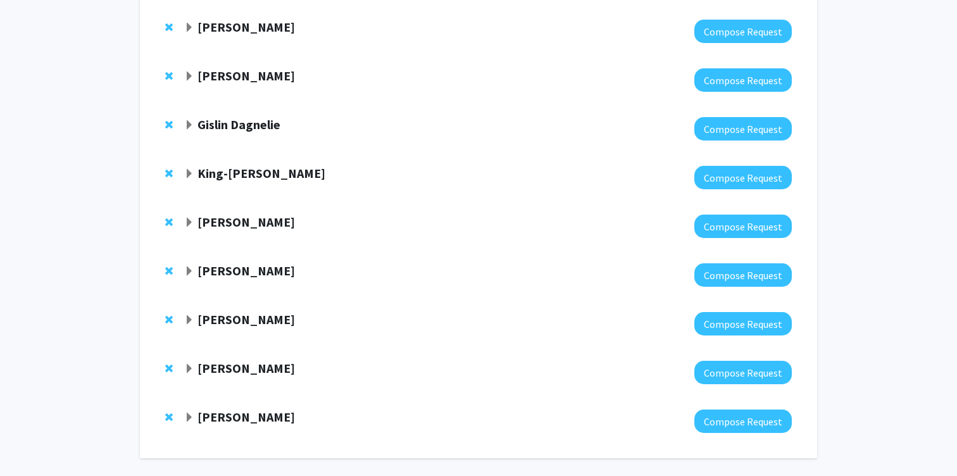
click at [197, 360] on strong "[PERSON_NAME]" at bounding box center [245, 368] width 97 height 16
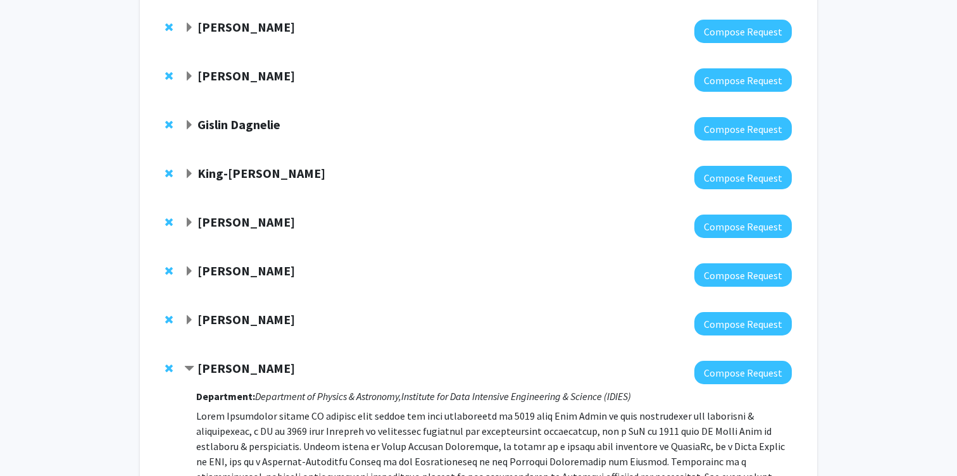
click at [197, 360] on strong "[PERSON_NAME]" at bounding box center [245, 368] width 97 height 16
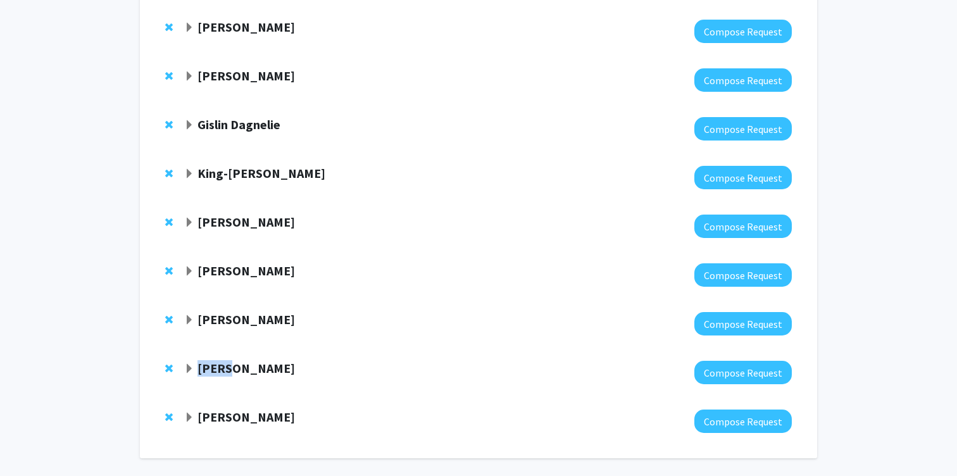
click at [197, 360] on strong "[PERSON_NAME]" at bounding box center [245, 368] width 97 height 16
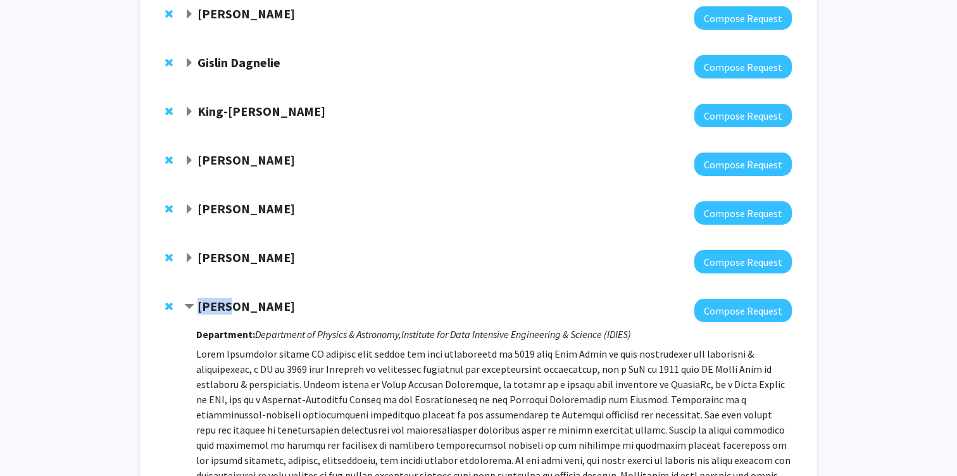
scroll to position [2980, 0]
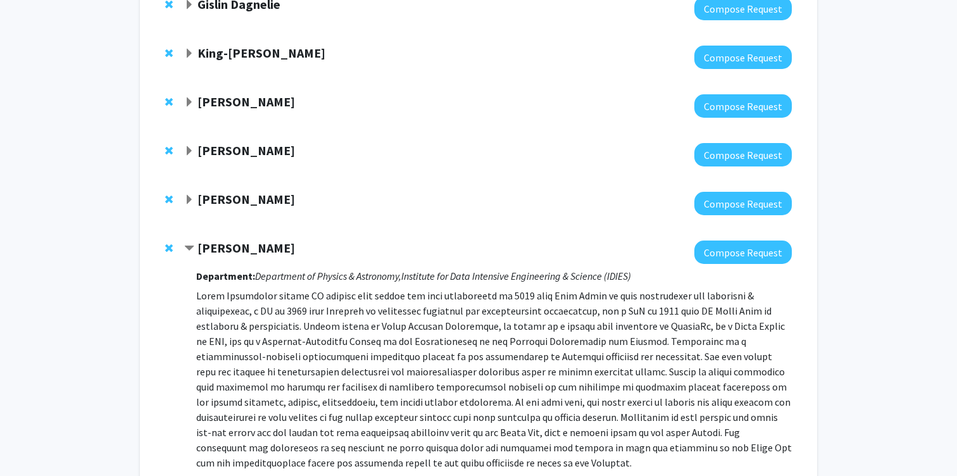
scroll to position [3122, 0]
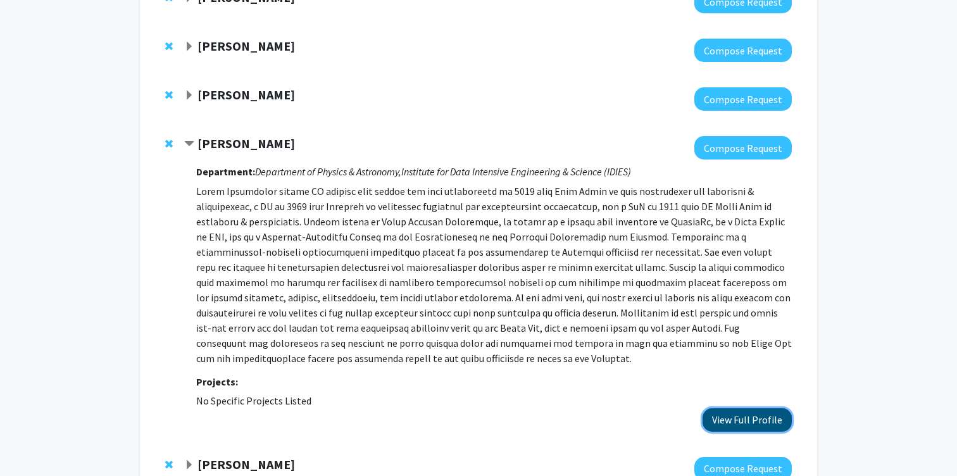
click at [728, 408] on button "View Full Profile" at bounding box center [746, 419] width 89 height 23
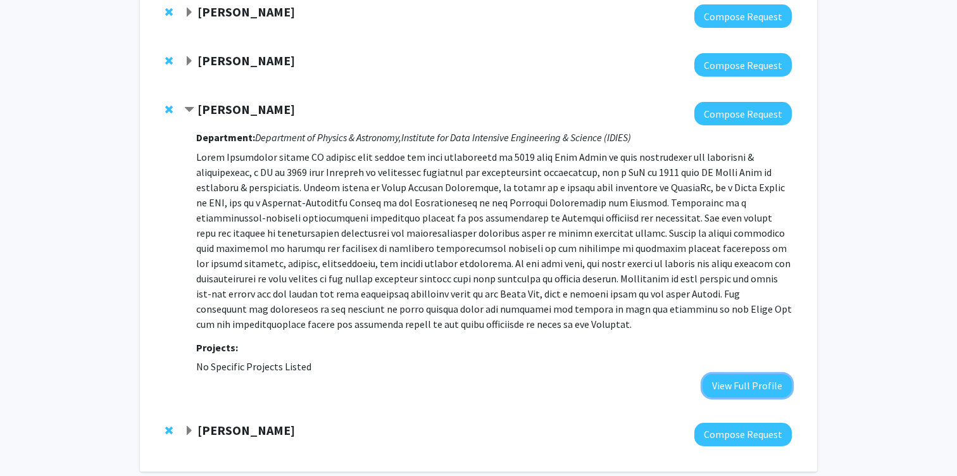
scroll to position [3173, 0]
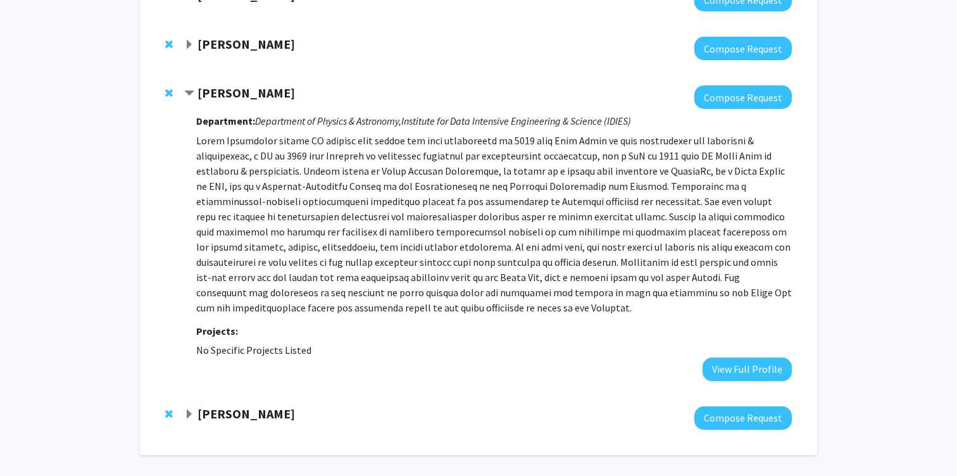
click at [186, 409] on span "Expand Yun Chen Bookmark" at bounding box center [189, 414] width 10 height 10
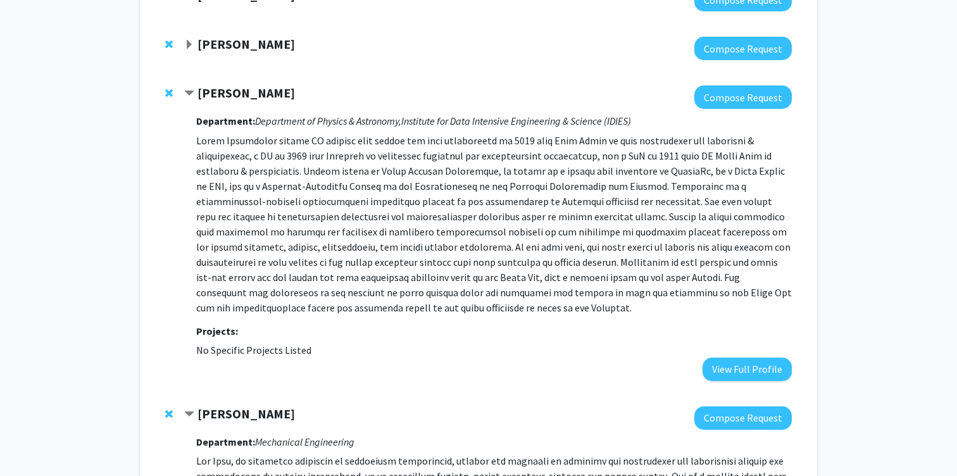
click at [205, 406] on strong "Yun Chen" at bounding box center [245, 414] width 97 height 16
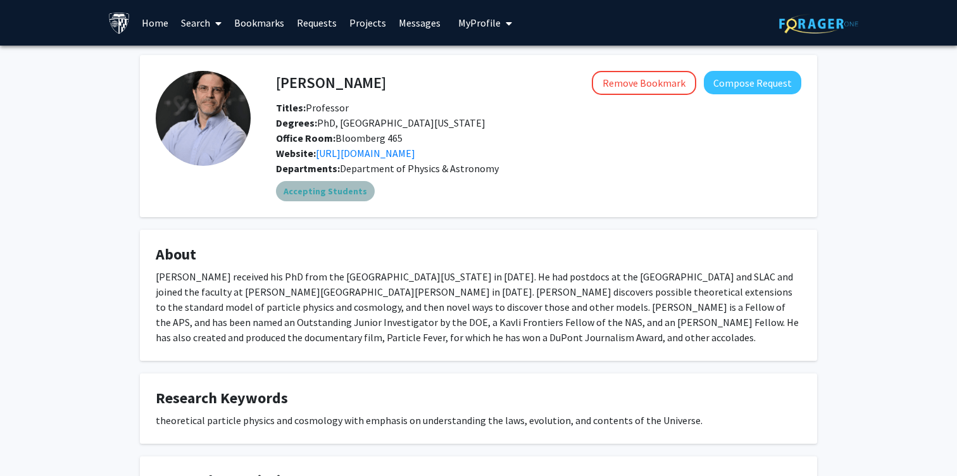
click at [347, 188] on mat-chip "Accepting Students" at bounding box center [325, 191] width 99 height 20
click at [394, 204] on fg-card "David Kaplan Remove Bookmark Compose Request Titles: Professor Degrees: PhD, Un…" at bounding box center [478, 136] width 677 height 162
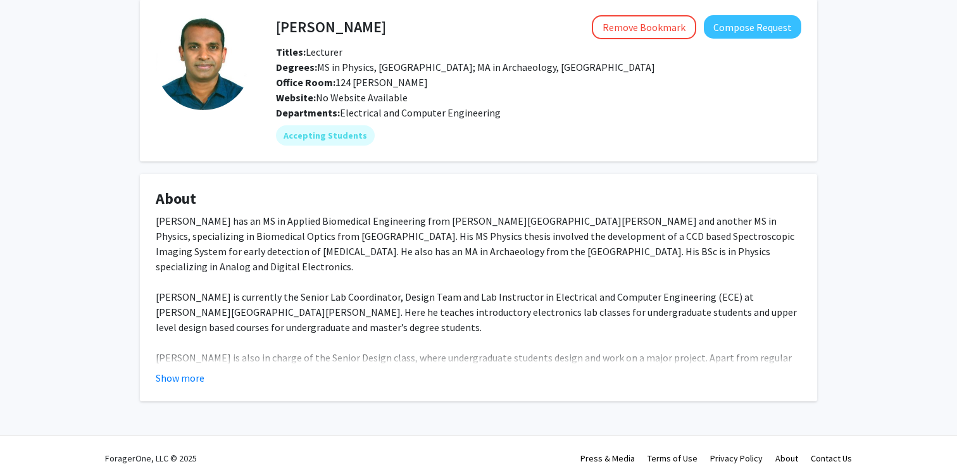
scroll to position [56, 0]
click at [192, 380] on button "Show more" at bounding box center [180, 377] width 49 height 15
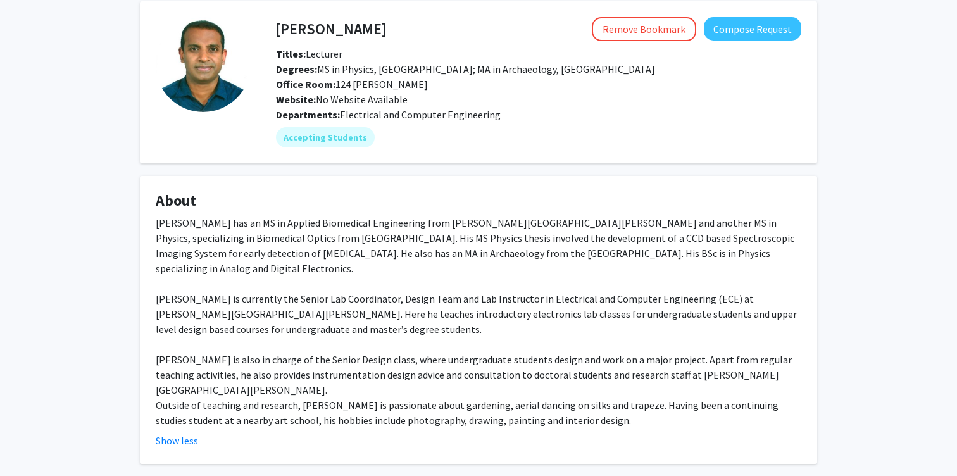
scroll to position [0, 0]
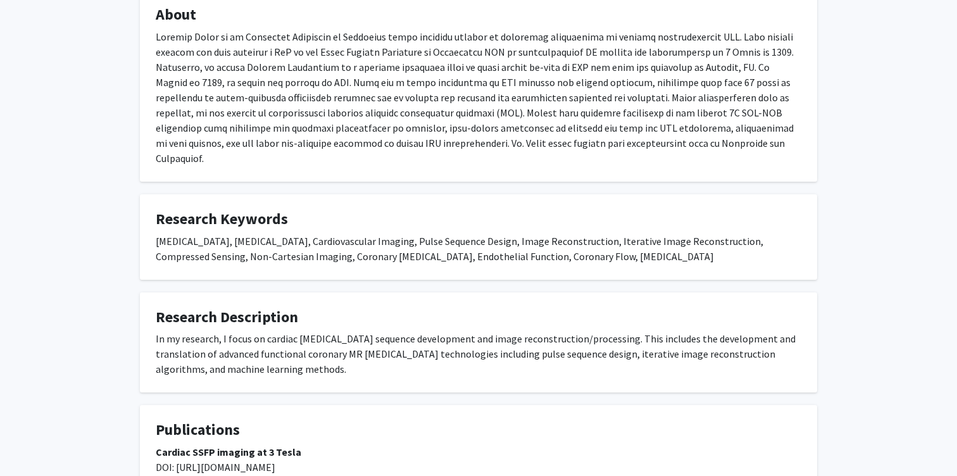
scroll to position [256, 0]
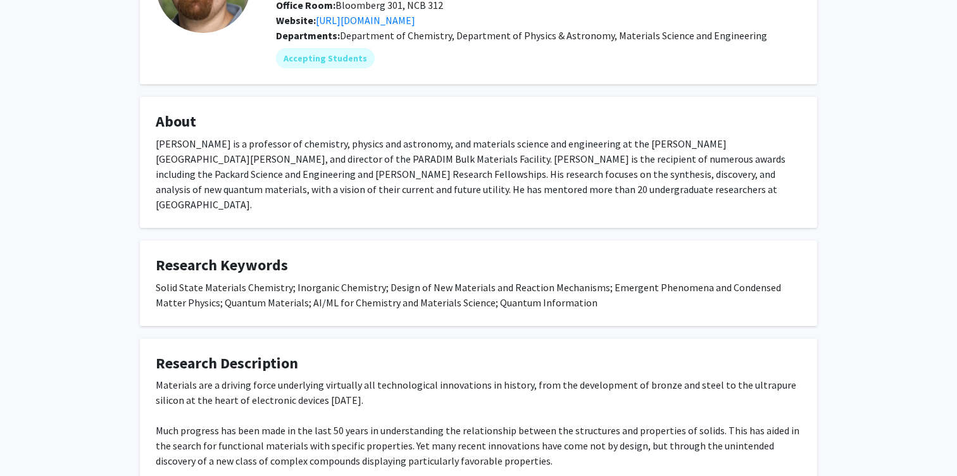
scroll to position [143, 0]
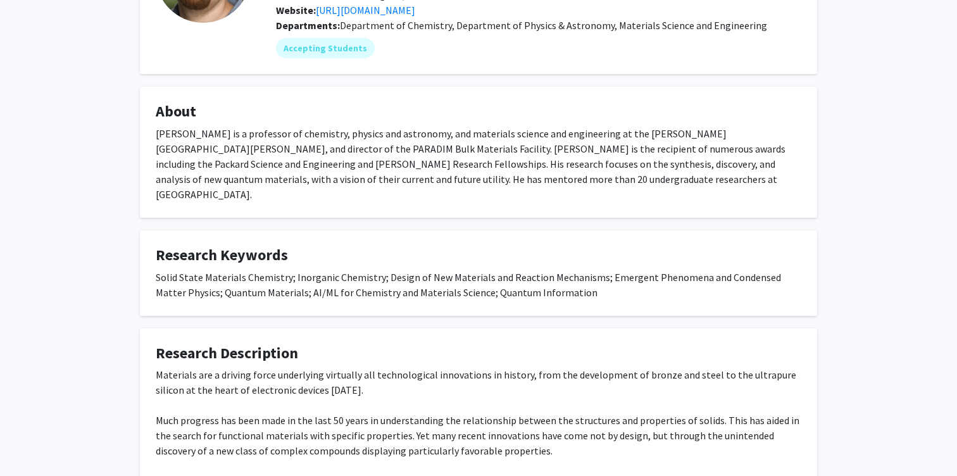
click at [411, 278] on div "Solid State Materials Chemistry; Inorganic Chemistry; Design of New Materials a…" at bounding box center [478, 285] width 645 height 30
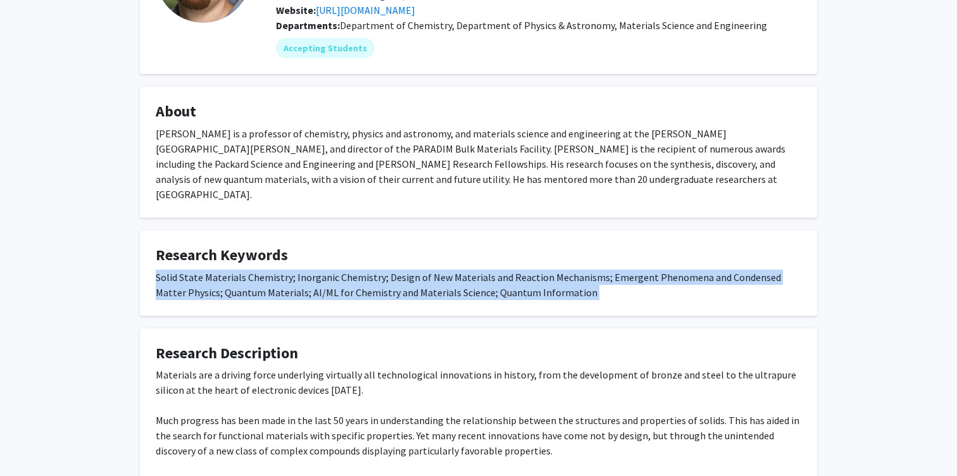
click at [411, 270] on div "Solid State Materials Chemistry; Inorganic Chemistry; Design of New Materials a…" at bounding box center [478, 285] width 645 height 30
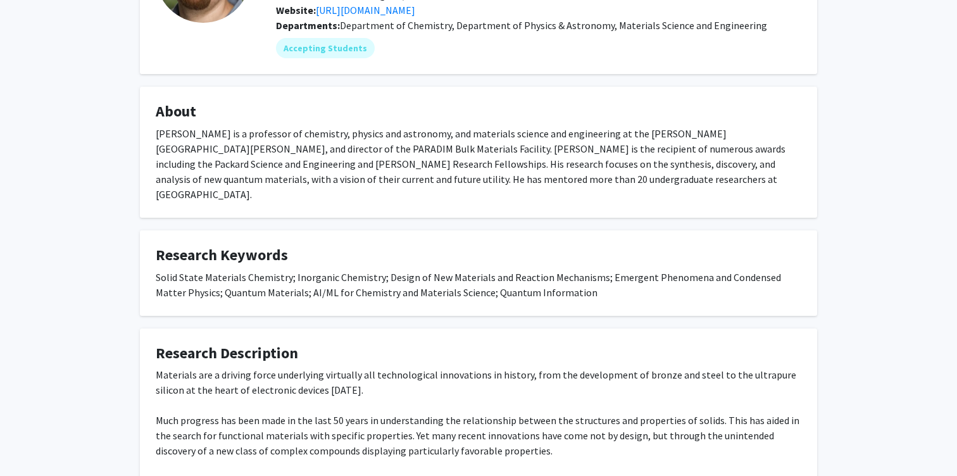
click at [411, 270] on div "Solid State Materials Chemistry; Inorganic Chemistry; Design of New Materials a…" at bounding box center [478, 285] width 645 height 30
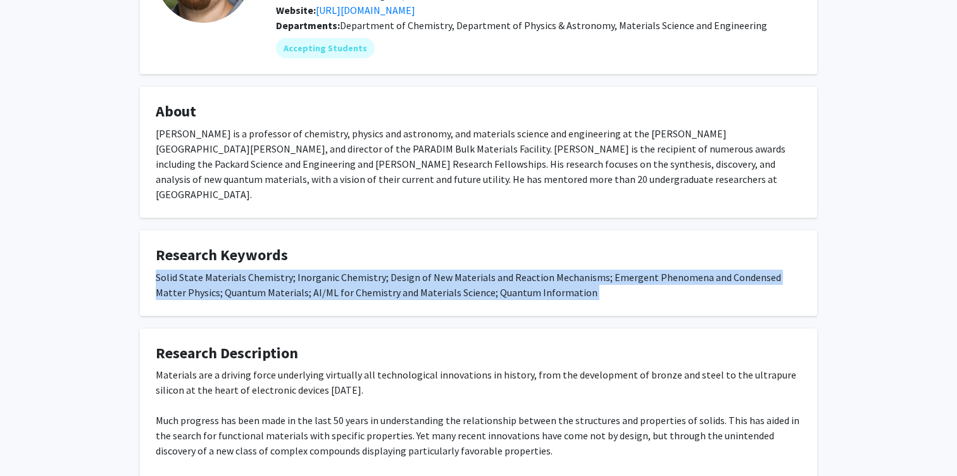
click at [406, 270] on div "Solid State Materials Chemistry; Inorganic Chemistry; Design of New Materials a…" at bounding box center [478, 285] width 645 height 30
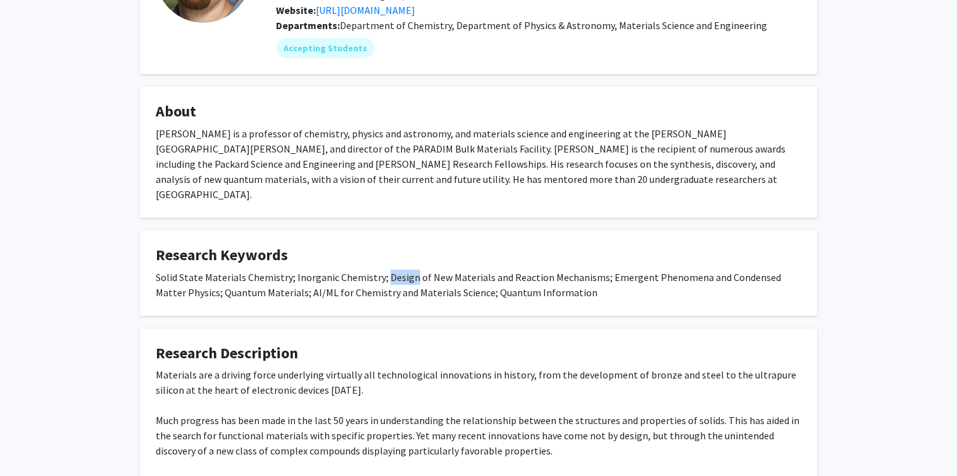
click at [406, 270] on div "Solid State Materials Chemistry; Inorganic Chemistry; Design of New Materials a…" at bounding box center [478, 285] width 645 height 30
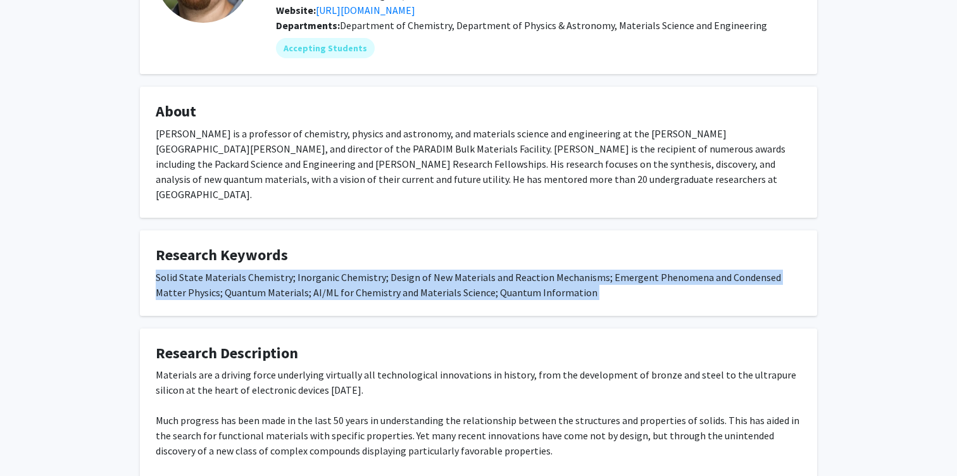
click at [406, 270] on div "Solid State Materials Chemistry; Inorganic Chemistry; Design of New Materials a…" at bounding box center [478, 285] width 645 height 30
click at [453, 270] on div "Solid State Materials Chemistry; Inorganic Chemistry; Design of New Materials a…" at bounding box center [478, 285] width 645 height 30
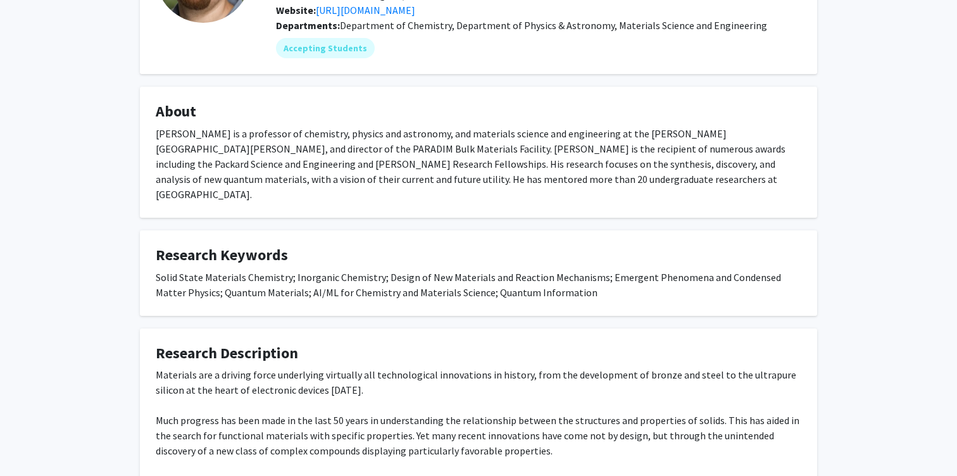
click at [453, 270] on div "Solid State Materials Chemistry; Inorganic Chemistry; Design of New Materials a…" at bounding box center [478, 285] width 645 height 30
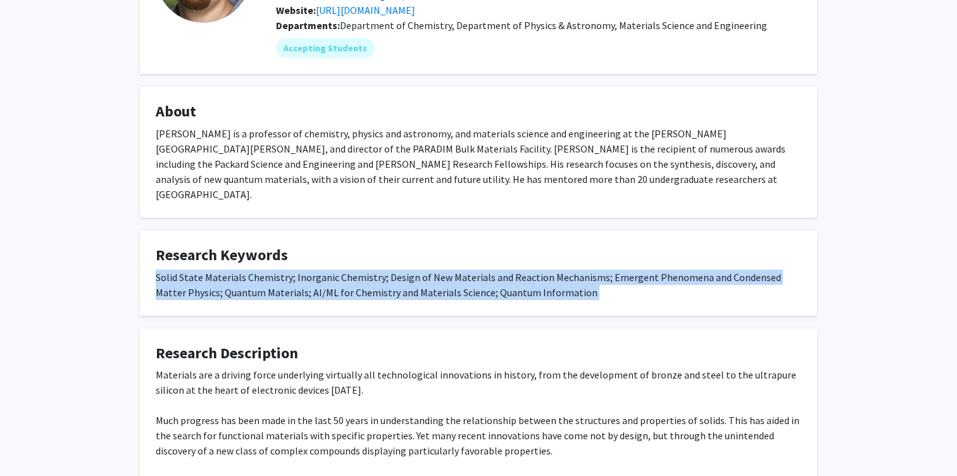
click at [440, 270] on div "Solid State Materials Chemistry; Inorganic Chemistry; Design of New Materials a…" at bounding box center [478, 285] width 645 height 30
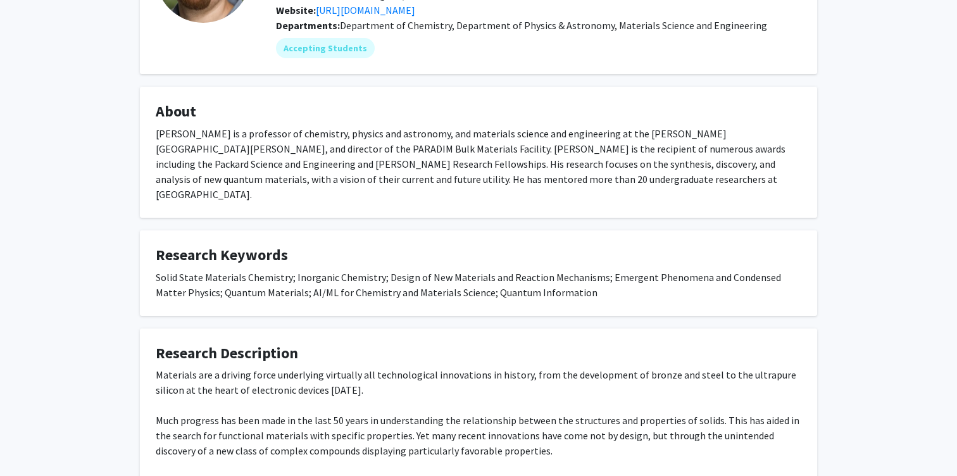
click at [440, 270] on div "Solid State Materials Chemistry; Inorganic Chemistry; Design of New Materials a…" at bounding box center [478, 285] width 645 height 30
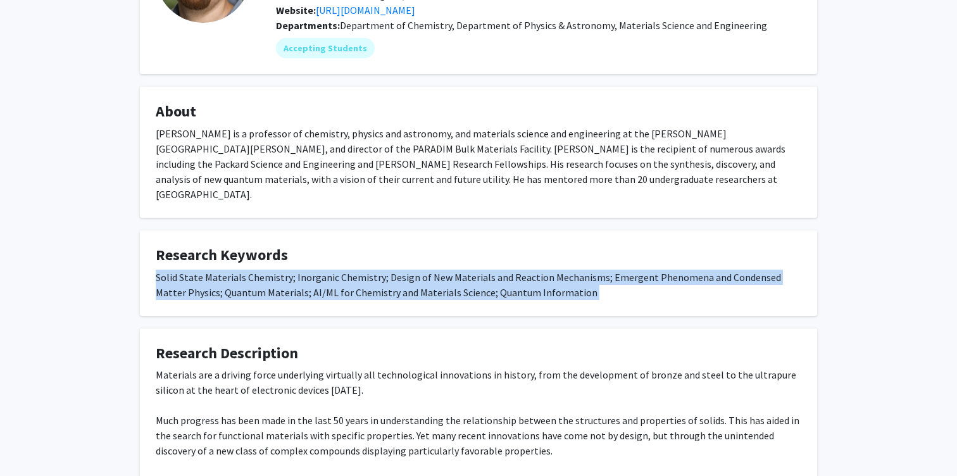
click at [495, 270] on div "Solid State Materials Chemistry; Inorganic Chemistry; Design of New Materials a…" at bounding box center [478, 285] width 645 height 30
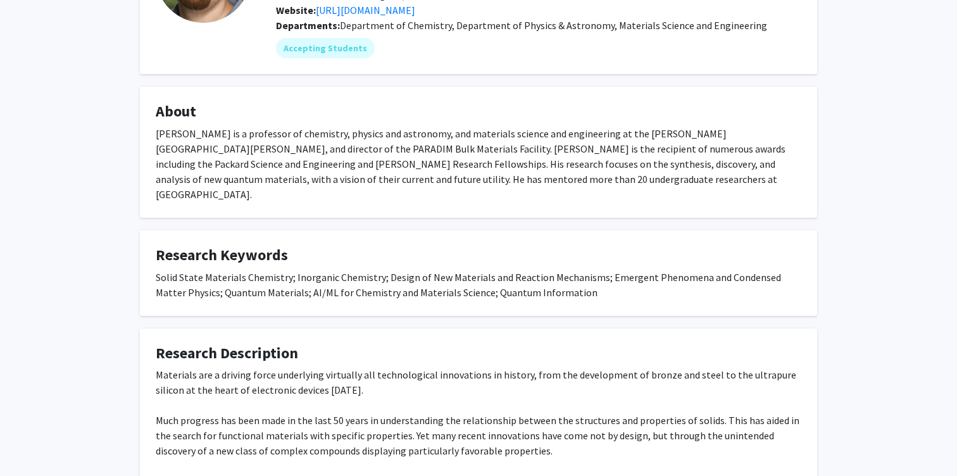
click at [495, 270] on div "Solid State Materials Chemistry; Inorganic Chemistry; Design of New Materials a…" at bounding box center [478, 285] width 645 height 30
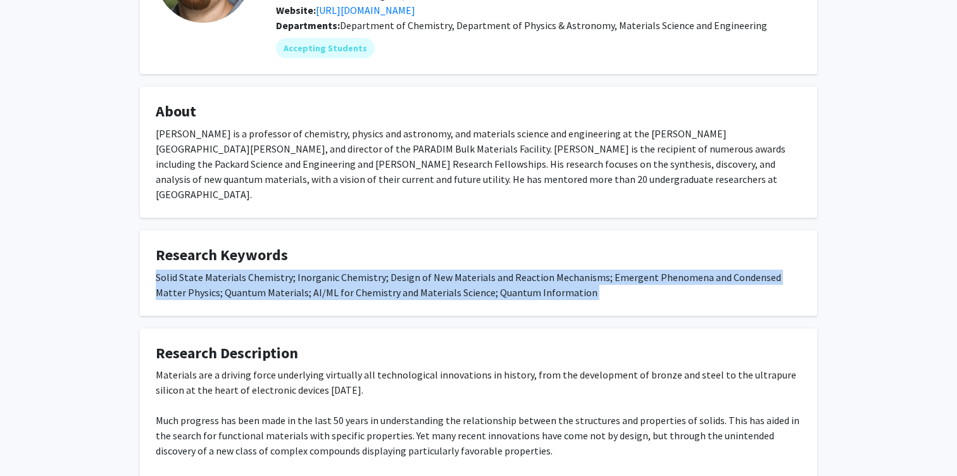
click at [475, 270] on div "Solid State Materials Chemistry; Inorganic Chemistry; Design of New Materials a…" at bounding box center [478, 285] width 645 height 30
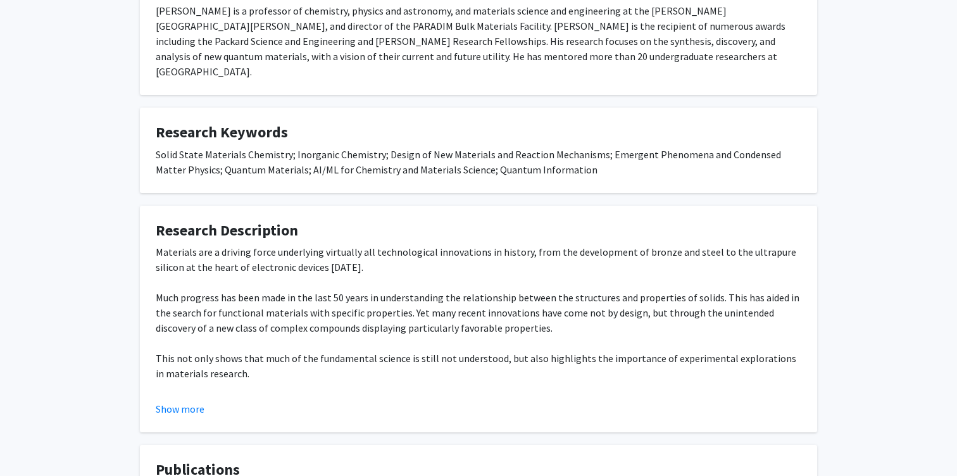
scroll to position [290, 0]
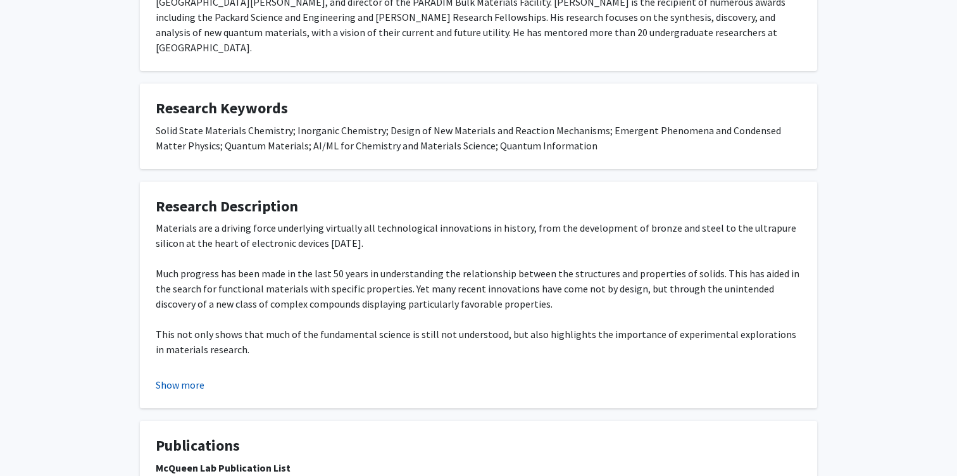
click at [190, 377] on button "Show more" at bounding box center [180, 384] width 49 height 15
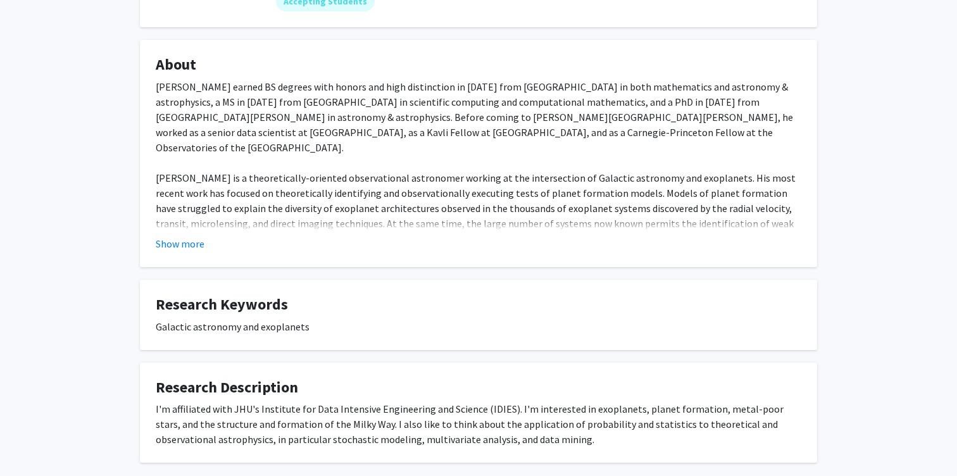
scroll to position [256, 0]
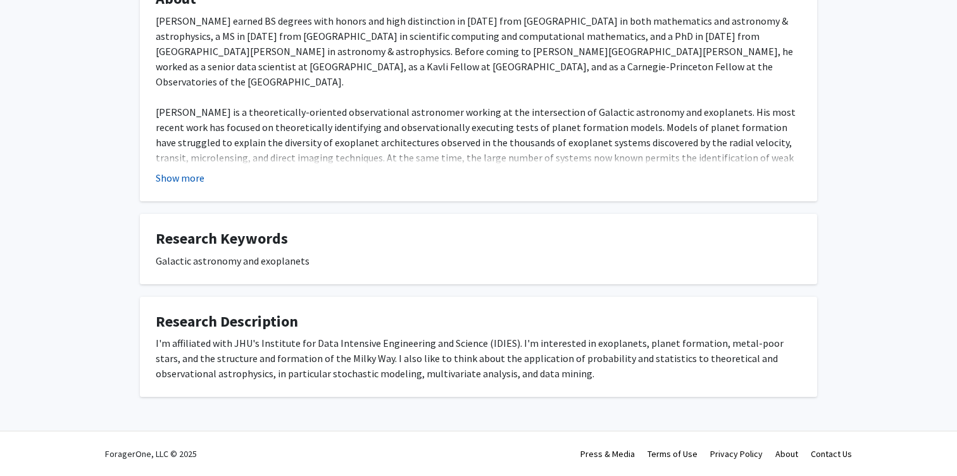
click at [190, 177] on button "Show more" at bounding box center [180, 177] width 49 height 15
